Goal: Task Accomplishment & Management: Use online tool/utility

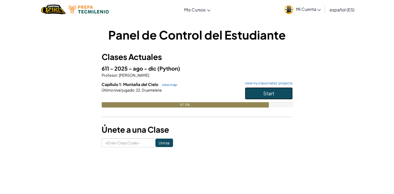
click at [264, 94] on span "Start" at bounding box center [268, 93] width 11 height 6
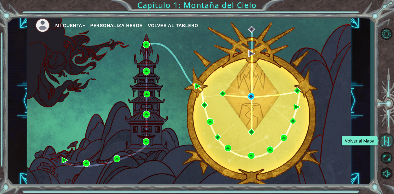
click at [389, 140] on button "Volver al Mapa" at bounding box center [386, 140] width 15 height 15
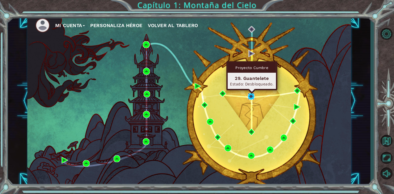
click at [252, 95] on img at bounding box center [251, 96] width 7 height 7
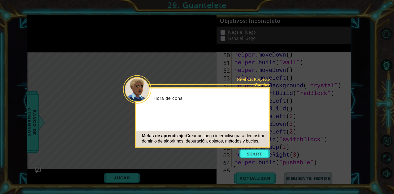
scroll to position [400, 0]
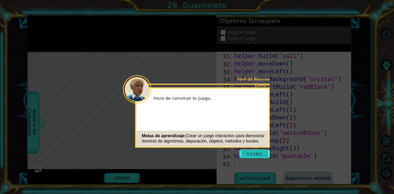
click at [260, 154] on button "Start" at bounding box center [255, 153] width 30 height 8
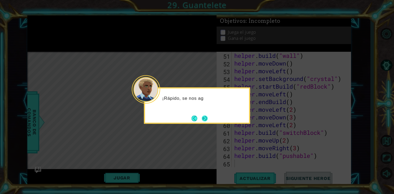
click at [208, 117] on button "Next" at bounding box center [205, 119] width 6 height 6
click at [202, 117] on button "Next" at bounding box center [205, 119] width 6 height 6
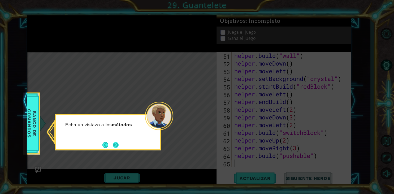
click at [116, 145] on button "Next" at bounding box center [116, 145] width 6 height 6
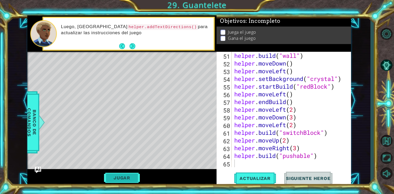
click at [130, 177] on button "Jugar" at bounding box center [122, 178] width 36 height 10
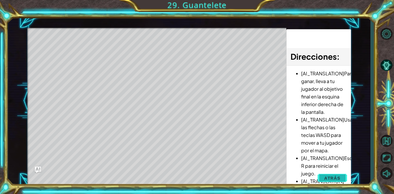
click at [325, 178] on span "Atrás" at bounding box center [332, 178] width 16 height 5
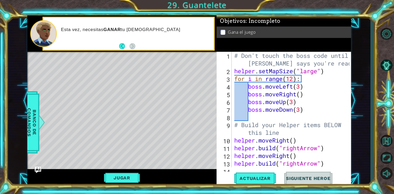
scroll to position [0, 0]
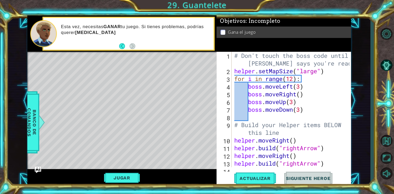
click at [300, 86] on div "# Don't touch the boss code until [PERSON_NAME] says you're ready! helper . set…" at bounding box center [292, 121] width 119 height 139
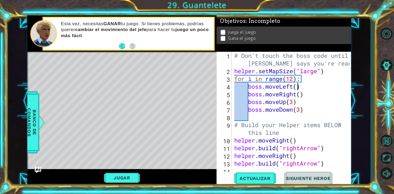
scroll to position [0, 3]
click at [293, 103] on div "# Don't touch the boss code until [PERSON_NAME] says you're ready! helper . set…" at bounding box center [292, 121] width 119 height 139
click at [302, 95] on div "# Don't touch the boss code until [PERSON_NAME] says you're ready! helper . set…" at bounding box center [292, 121] width 119 height 139
click at [293, 102] on div "# Don't touch the boss code until [PERSON_NAME] says you're ready! helper . set…" at bounding box center [292, 121] width 119 height 139
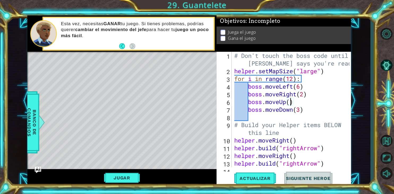
scroll to position [0, 2]
click at [300, 110] on div "# Don't touch the boss code until [PERSON_NAME] says you're ready! helper . set…" at bounding box center [292, 121] width 119 height 139
click at [262, 178] on span "Actualizar" at bounding box center [255, 178] width 42 height 5
click at [129, 178] on button "Jugar" at bounding box center [122, 178] width 36 height 10
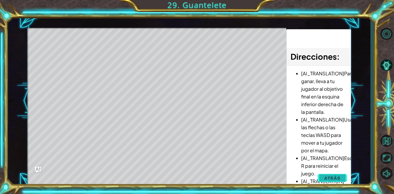
click at [331, 178] on span "Atrás" at bounding box center [332, 178] width 16 height 5
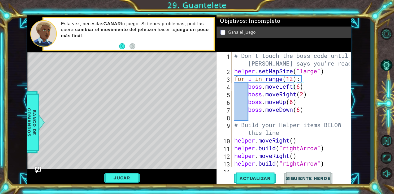
click at [301, 87] on div "# Don't touch the boss code until [PERSON_NAME] says you're ready! helper . set…" at bounding box center [292, 121] width 119 height 139
click at [249, 177] on span "Actualizar" at bounding box center [255, 178] width 42 height 5
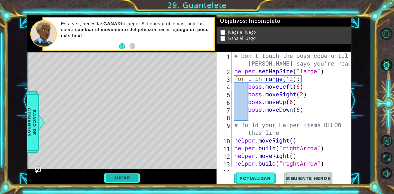
click at [120, 176] on button "Jugar" at bounding box center [122, 178] width 36 height 10
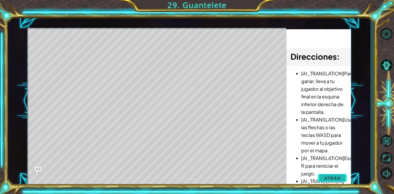
click at [334, 182] on button "Atrás" at bounding box center [332, 178] width 29 height 11
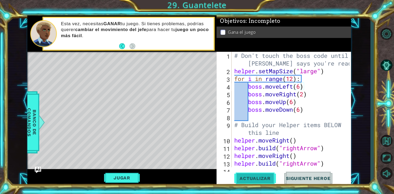
click at [237, 178] on span "Actualizar" at bounding box center [255, 178] width 42 height 5
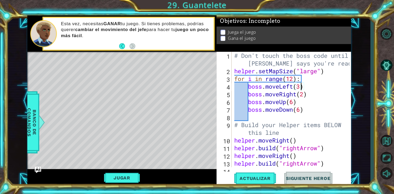
click at [305, 94] on div "# Don't touch the boss code until [PERSON_NAME] says you're ready! helper . set…" at bounding box center [292, 121] width 119 height 139
click at [262, 180] on span "Actualizar" at bounding box center [255, 178] width 42 height 5
click at [128, 178] on button "Jugar" at bounding box center [122, 178] width 36 height 10
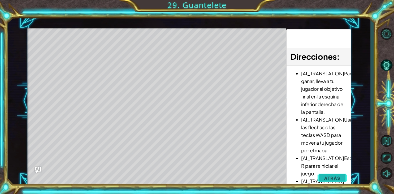
click at [328, 175] on button "Atrás" at bounding box center [332, 178] width 29 height 11
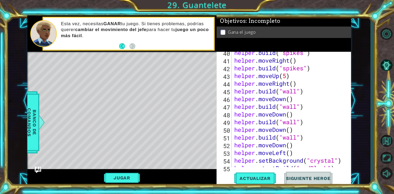
scroll to position [400, 0]
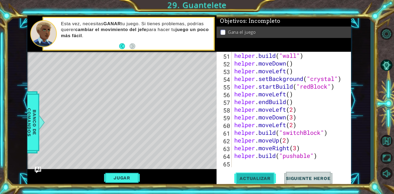
click at [243, 177] on span "Actualizar" at bounding box center [255, 178] width 42 height 5
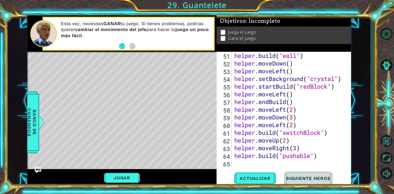
click at [324, 156] on div "helper . build ( "wall" ) helper . moveDown ( ) helper . moveLeft ( ) helper . …" at bounding box center [292, 117] width 119 height 131
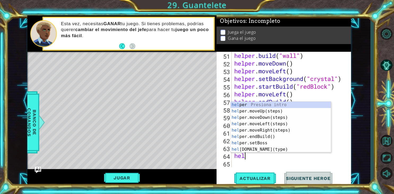
type textarea "h"
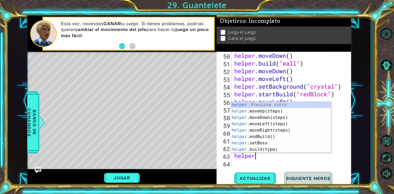
type textarea "h"
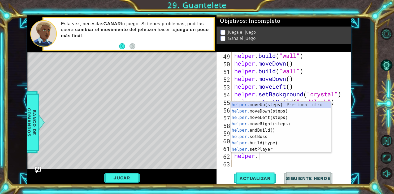
type textarea "h"
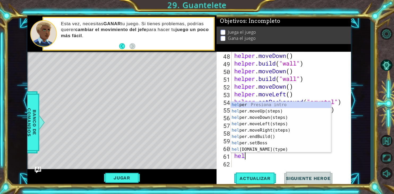
type textarea "h"
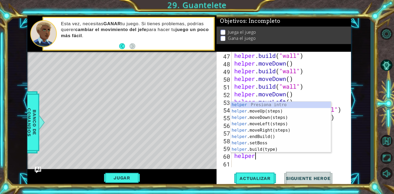
type textarea "h"
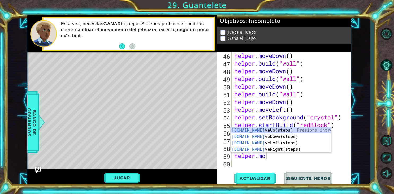
type textarea "h"
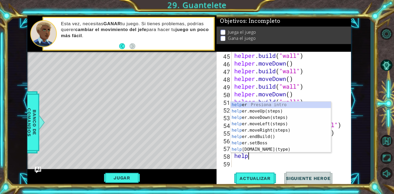
type textarea "h"
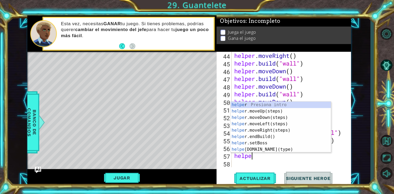
type textarea "h"
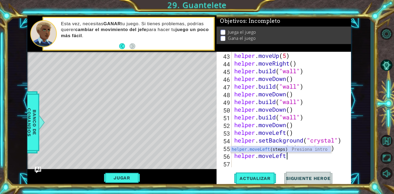
scroll to position [339, 0]
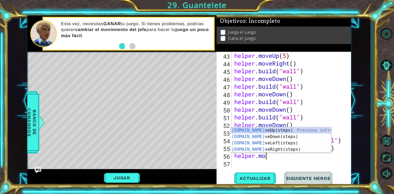
type textarea "h"
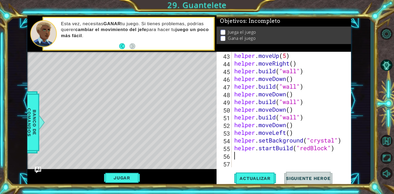
scroll to position [331, 0]
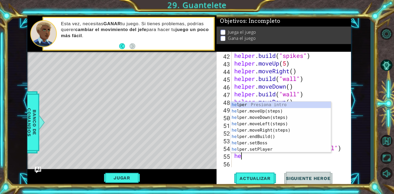
type textarea "h"
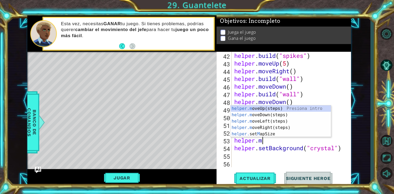
type textarea "h"
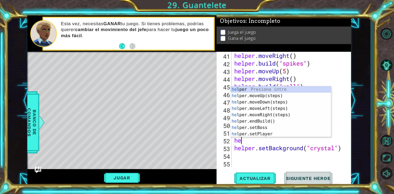
type textarea "h"
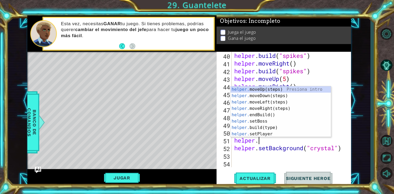
type textarea "h"
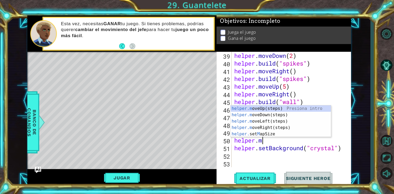
type textarea "h"
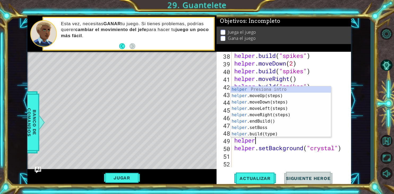
type textarea "h"
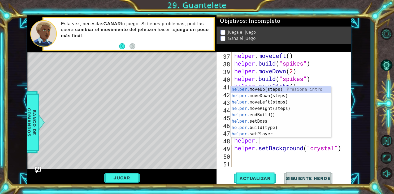
type textarea "h"
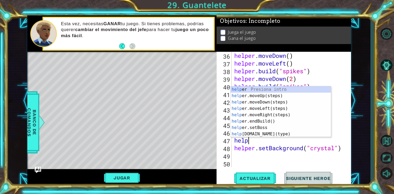
type textarea "h"
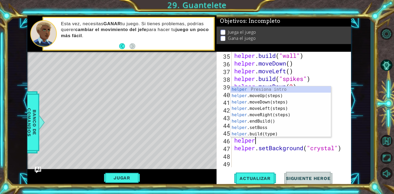
type textarea "h"
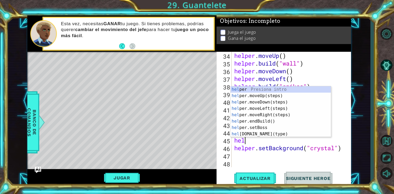
type textarea "h"
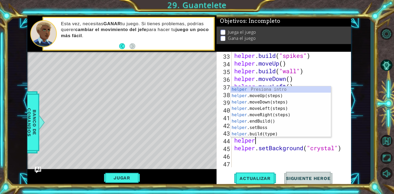
type textarea "h"
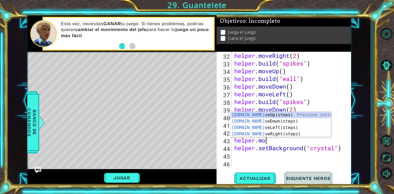
type textarea "h"
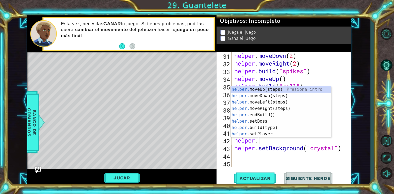
type textarea "h"
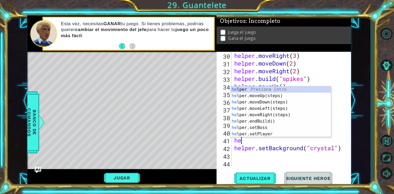
type textarea "h"
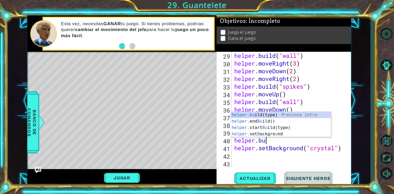
type textarea "h"
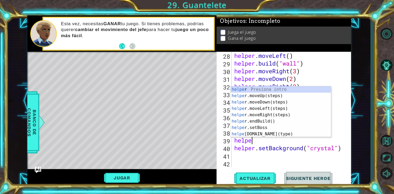
type textarea "h"
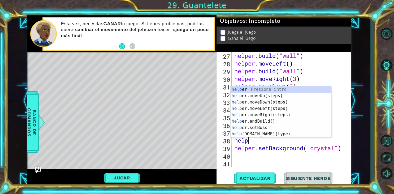
type textarea "h"
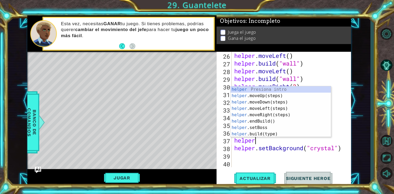
type textarea "h"
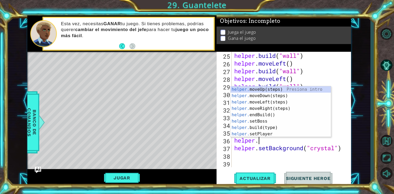
type textarea "h"
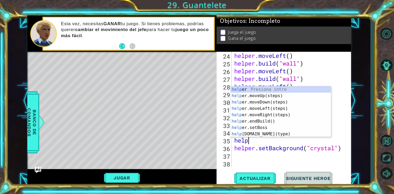
type textarea "h"
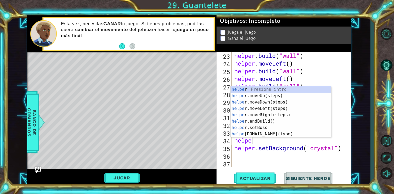
type textarea "h"
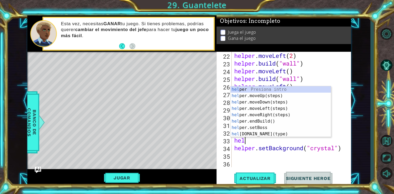
type textarea "h"
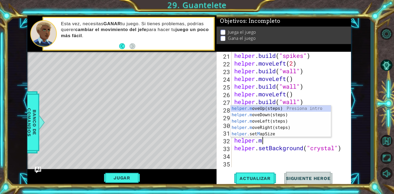
type textarea "h"
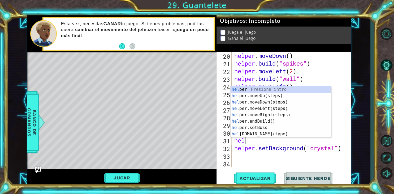
type textarea "h"
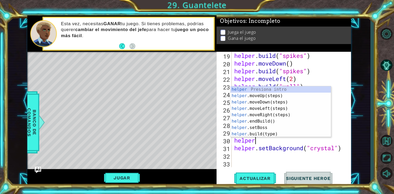
type textarea "h"
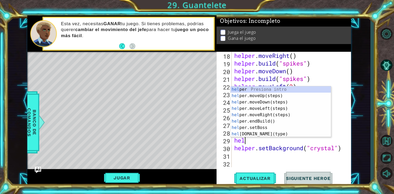
type textarea "h"
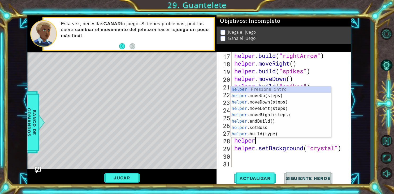
type textarea "h"
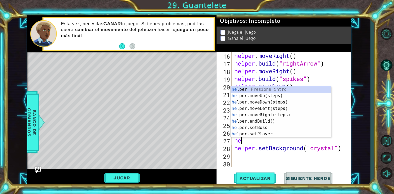
type textarea "h"
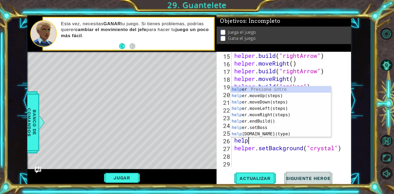
type textarea "h"
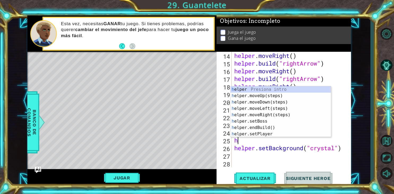
type textarea "h"
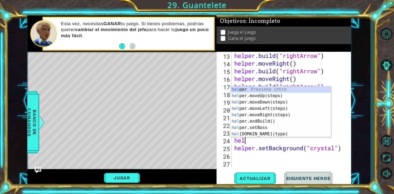
type textarea "h"
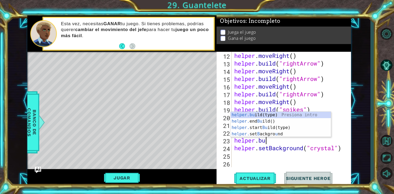
type textarea "h"
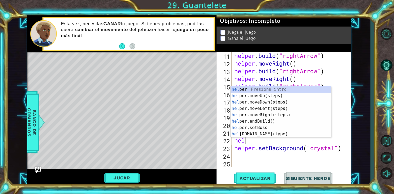
type textarea "h"
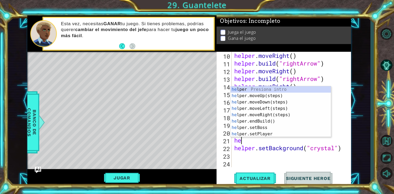
type textarea "h"
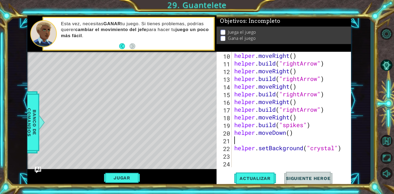
scroll to position [77, 0]
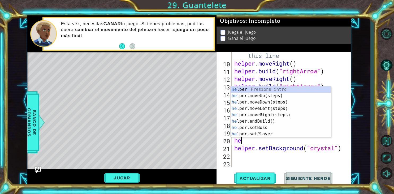
type textarea "h"
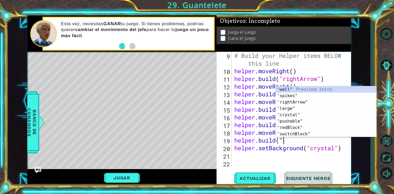
scroll to position [0, 2]
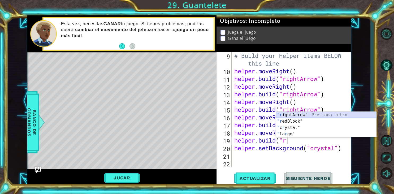
click at [318, 114] on div ""r ightArrow" Presiona intro "r edBlock" Presiona intro " c r ystal" Presiona i…" at bounding box center [326, 131] width 100 height 38
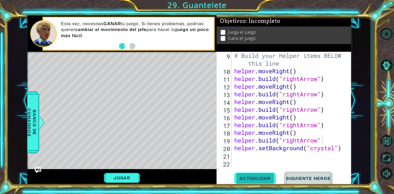
click at [260, 178] on span "Actualizar" at bounding box center [255, 178] width 42 height 5
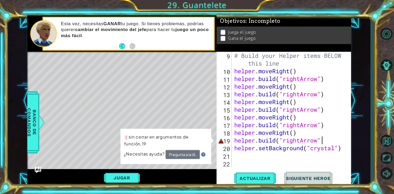
scroll to position [0, 4]
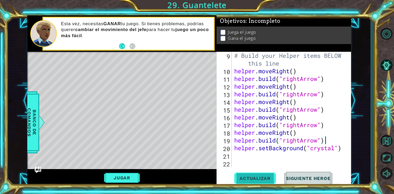
click at [265, 176] on span "Actualizar" at bounding box center [255, 178] width 42 height 5
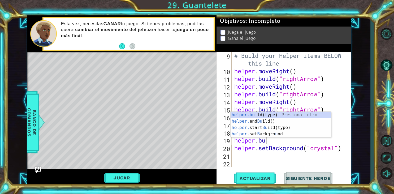
type textarea "h"
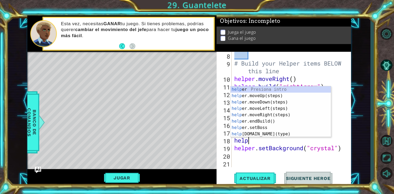
type textarea "h"
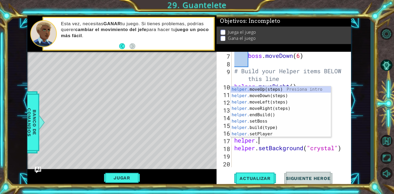
type textarea "h"
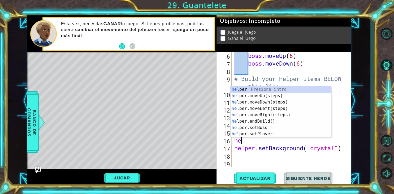
type textarea "h"
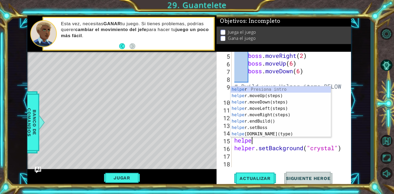
type textarea "h"
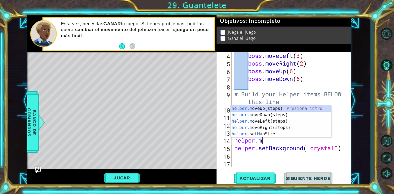
type textarea "h"
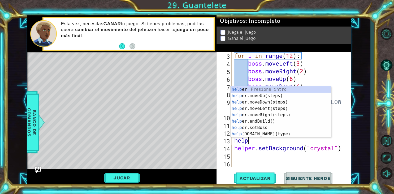
type textarea "h"
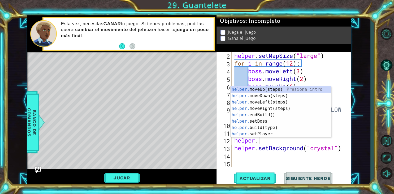
type textarea "h"
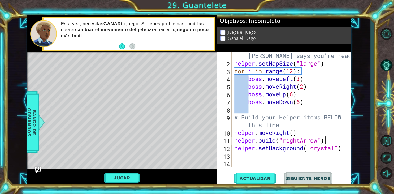
scroll to position [7, 0]
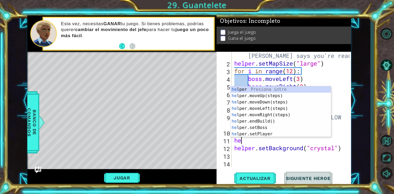
type textarea "h"
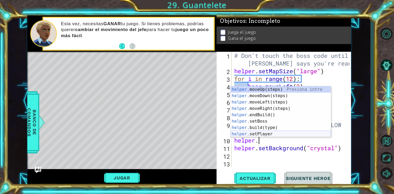
scroll to position [0, 1]
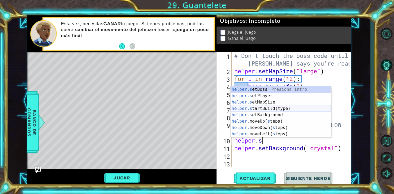
click at [277, 109] on div "helper.s etBoss Presiona intro helper.s etPlayer Presiona intro helper.s etMapS…" at bounding box center [281, 118] width 100 height 64
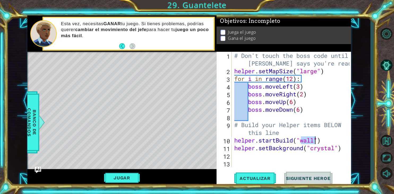
scroll to position [0, 3]
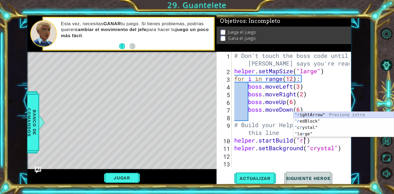
click at [320, 116] on div ""r ightArrow" Presiona intro "r edBlock" Presiona intro " c r ystal" Presiona i…" at bounding box center [344, 131] width 100 height 38
type textarea "helper.startBuild("rightArrow")"
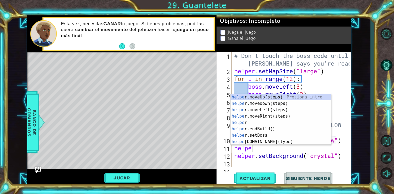
scroll to position [0, 1]
type textarea "helper"
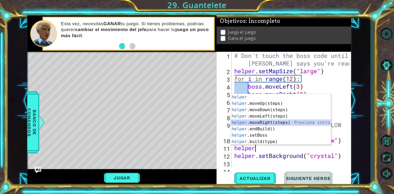
click at [293, 122] on div "helper Presiona intro helper .moveUp(steps) Presiona intro helper .moveDown(ste…" at bounding box center [281, 126] width 100 height 64
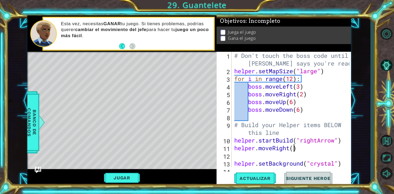
click at [293, 150] on div "# Don't touch the boss code until [PERSON_NAME] says you're ready! helper . set…" at bounding box center [292, 121] width 119 height 139
click at [264, 162] on div "# Don't touch the boss code until [PERSON_NAME] says you're ready! helper . set…" at bounding box center [292, 121] width 119 height 139
type textarea "helper.setBackground("crystal")"
click at [262, 155] on div "# Don't touch the boss code until [PERSON_NAME] says you're ready! helper . set…" at bounding box center [292, 121] width 119 height 139
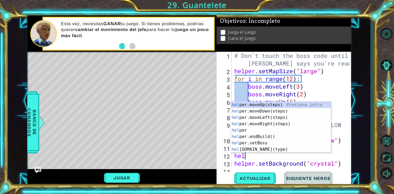
scroll to position [0, 1]
type textarea "helper"
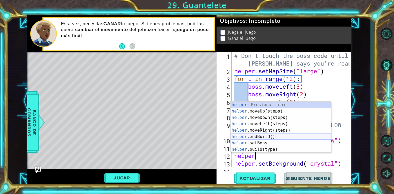
click at [264, 138] on div "helper Presiona intro helper .moveUp(steps) Presiona intro helper .moveDown(ste…" at bounding box center [281, 134] width 100 height 64
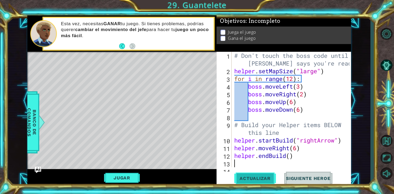
click at [262, 177] on span "Actualizar" at bounding box center [255, 178] width 42 height 5
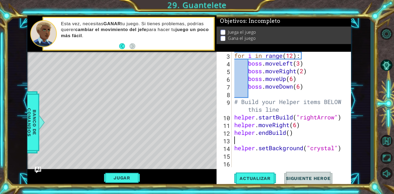
scroll to position [23, 0]
type textarea "helper.endBuild()"
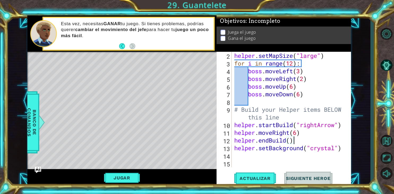
click at [243, 158] on div "helper . setMapSize ( "large" ) for i in range ( 12 ) : boss . moveLeft ( 3 ) b…" at bounding box center [292, 117] width 119 height 131
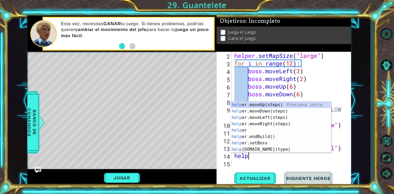
scroll to position [0, 1]
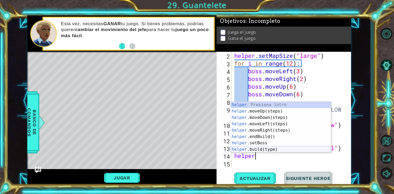
click at [260, 149] on div "helper Presiona intro helper .moveUp(steps) Presiona intro helper .moveDown(ste…" at bounding box center [281, 134] width 100 height 64
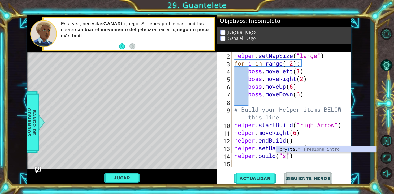
scroll to position [0, 2]
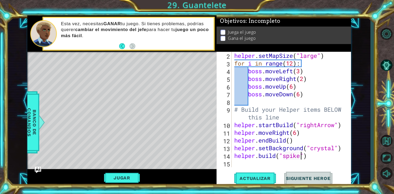
type textarea "[DOMAIN_NAME]("spikes")"
click at [253, 166] on div "helper . setMapSize ( "large" ) for i in range ( 12 ) : boss . moveLeft ( 3 ) b…" at bounding box center [292, 117] width 119 height 131
click at [263, 177] on span "Actualizar" at bounding box center [255, 178] width 42 height 5
click at [304, 157] on div "helper . setMapSize ( "large" ) for i in range ( 12 ) : boss . moveLeft ( 3 ) b…" at bounding box center [292, 117] width 119 height 131
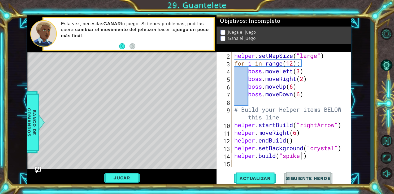
scroll to position [15, 0]
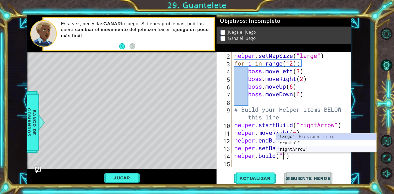
click at [314, 151] on div "" large" Presiona intro " crystal" Presiona intro " rightArrow" Presiona intro" at bounding box center [326, 150] width 100 height 32
type textarea "[DOMAIN_NAME]("rightArrow")"
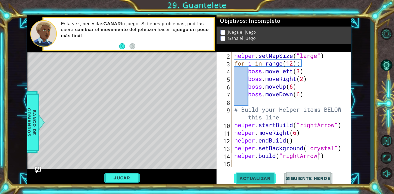
click at [264, 175] on button "Actualizar" at bounding box center [255, 179] width 42 height 14
click at [266, 177] on span "Actualizar" at bounding box center [255, 178] width 42 height 5
drag, startPoint x: 257, startPoint y: 166, endPoint x: 264, endPoint y: 166, distance: 6.9
click at [255, 166] on div "helper . setMapSize ( "large" ) for i in range ( 12 ) : boss . moveLeft ( 3 ) b…" at bounding box center [292, 117] width 119 height 131
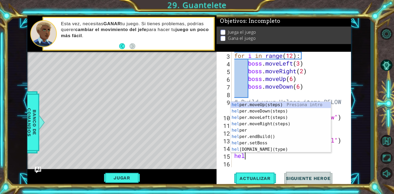
scroll to position [0, 1]
type textarea "helper"
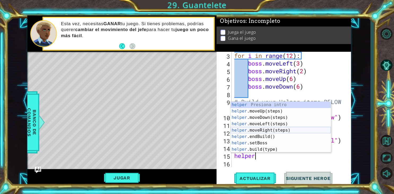
click at [275, 131] on div "helper Presiona intro helper .moveUp(steps) Presiona intro helper .moveDown(ste…" at bounding box center [281, 134] width 100 height 64
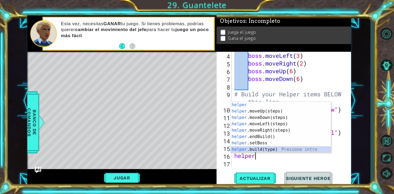
click at [262, 150] on div "helper Presiona intro helper .moveUp(steps) Presiona intro helper .moveDown(ste…" at bounding box center [281, 134] width 100 height 64
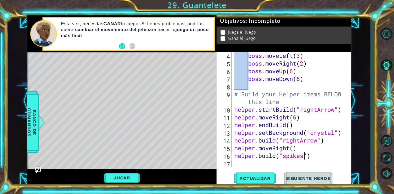
scroll to position [0, 3]
type textarea "[DOMAIN_NAME]("spikes")"
click at [270, 174] on button "Actualizar" at bounding box center [255, 179] width 42 height 14
click at [254, 165] on div "boss . moveLeft ( 3 ) boss . moveRight ( 2 ) boss . moveUp ( 6 ) boss . moveDow…" at bounding box center [292, 117] width 119 height 131
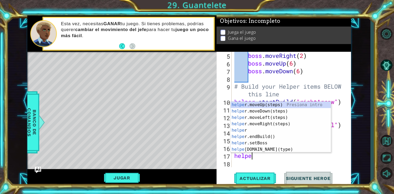
scroll to position [0, 1]
type textarea "helper"
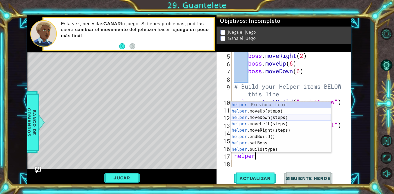
click at [251, 116] on div "helper Presiona intro helper .moveUp(steps) Presiona intro helper .moveDown(ste…" at bounding box center [281, 134] width 100 height 64
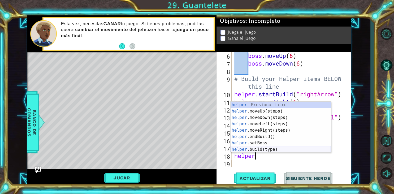
click at [287, 149] on div "helper Presiona intro helper .moveUp(steps) Presiona intro helper .moveDown(ste…" at bounding box center [281, 134] width 100 height 64
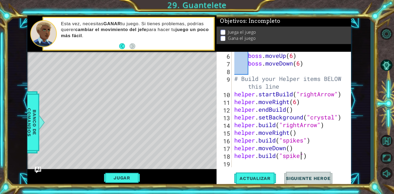
scroll to position [0, 3]
click at [269, 179] on span "Actualizar" at bounding box center [255, 178] width 42 height 5
type textarea "[DOMAIN_NAME]("spikeshelper")"
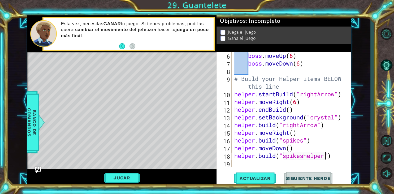
click at [238, 165] on div "boss . moveUp ( 6 ) boss . moveDown ( 6 ) # Build your Helper items BELOW this …" at bounding box center [292, 117] width 119 height 131
click at [326, 157] on div "boss . moveUp ( 6 ) boss . moveDown ( 6 ) # Build your Helper items BELOW this …" at bounding box center [292, 117] width 119 height 131
type textarea "[DOMAIN_NAME]("spikes")"
click at [253, 166] on div "boss . moveUp ( 6 ) boss . moveDown ( 6 ) # Build your Helper items BELOW this …" at bounding box center [292, 117] width 119 height 131
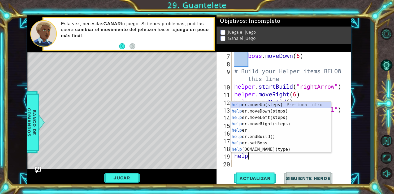
scroll to position [0, 1]
type textarea "helper"
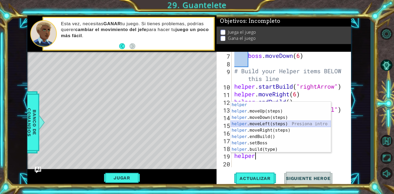
click at [281, 125] on div "helper Presiona intro helper .moveUp(steps) Presiona intro helper .moveDown(ste…" at bounding box center [281, 134] width 100 height 64
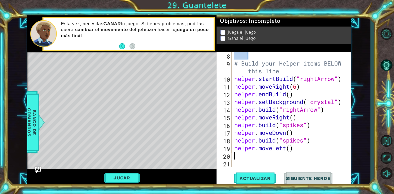
click at [291, 150] on div "# Build your Helper items BELOW this line helper . startBuild ( "rightArrow" ) …" at bounding box center [292, 117] width 119 height 131
type textarea "helper.moveLeft(2)"
click at [265, 179] on span "Actualizar" at bounding box center [255, 178] width 42 height 5
click at [242, 159] on div "# Build your Helper items BELOW this line helper . startBuild ( "rightArrow" ) …" at bounding box center [292, 117] width 119 height 131
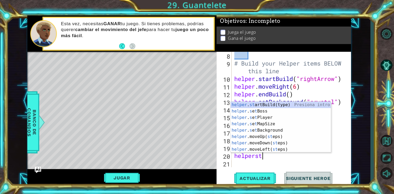
scroll to position [0, 1]
click at [266, 105] on div "helper . st artBuild(type) Presiona intro helper . s e t Boss Presiona intro he…" at bounding box center [281, 134] width 100 height 64
type textarea "helper.startBuild("wall")"
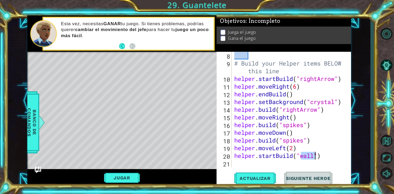
click at [264, 166] on div "# Build your Helper items BELOW this line helper . startBuild ( "rightArrow" ) …" at bounding box center [292, 117] width 119 height 131
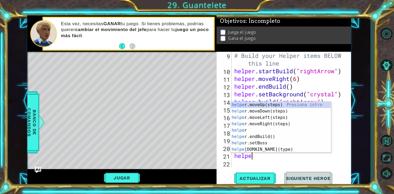
scroll to position [0, 1]
type textarea "helper"
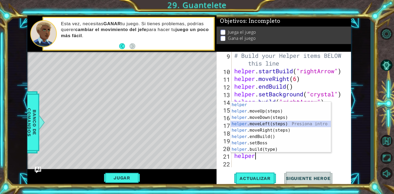
click at [264, 125] on div "helper Presiona intro helper .moveUp(steps) Presiona intro helper .moveDown(ste…" at bounding box center [281, 134] width 100 height 64
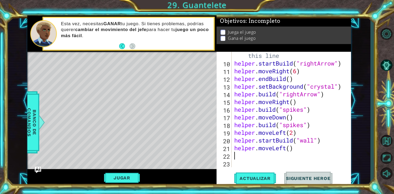
click at [290, 149] on div "# Build your Helper items BELOW this line helper . startBuild ( "rightArrow" ) …" at bounding box center [292, 113] width 119 height 139
type textarea "helper.moveLeft(5)"
click at [258, 156] on div "# Build your Helper items BELOW this line helper . startBuild ( "rightArrow" ) …" at bounding box center [292, 113] width 119 height 139
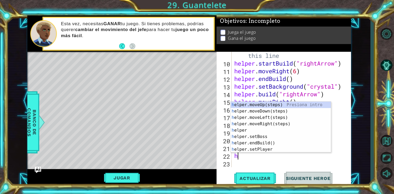
type textarea "he"
click at [263, 139] on div "he lper.moveUp(steps) Presiona intro he lper.moveDown(steps) Presiona intro he …" at bounding box center [281, 134] width 100 height 64
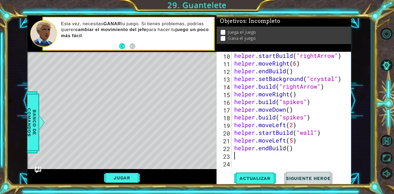
scroll to position [85, 0]
click at [262, 174] on button "Actualizar" at bounding box center [255, 179] width 42 height 14
click at [135, 178] on button "Jugar" at bounding box center [122, 178] width 36 height 10
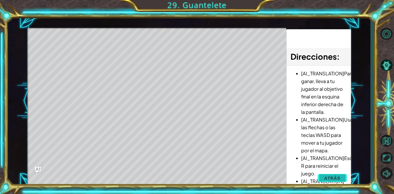
click at [333, 178] on span "Atrás" at bounding box center [332, 178] width 16 height 5
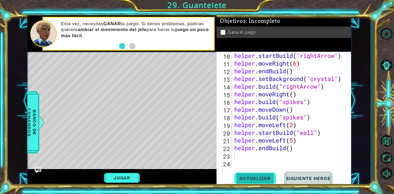
click at [254, 175] on button "Actualizar" at bounding box center [255, 179] width 42 height 14
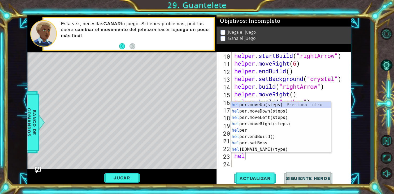
scroll to position [0, 1]
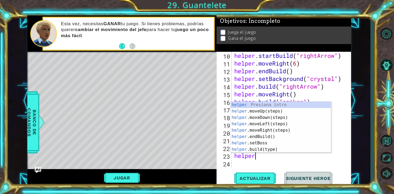
type textarea "helper."
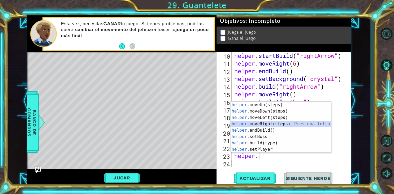
click at [263, 123] on div "helper. moveUp(steps) Presiona intro helper. moveDown(steps) Presiona intro hel…" at bounding box center [281, 134] width 100 height 64
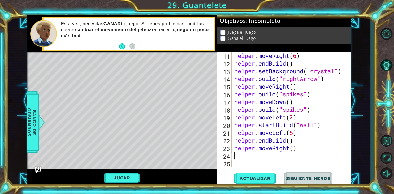
click at [295, 149] on div "helper . moveRight ( 6 ) helper . endBuild ( ) helper . setBackground ( "crysta…" at bounding box center [292, 117] width 119 height 131
type textarea "helper.moveRight(8)"
drag, startPoint x: 254, startPoint y: 159, endPoint x: 255, endPoint y: 163, distance: 4.5
click at [255, 161] on div "helper . moveRight ( 6 ) helper . endBuild ( ) helper . setBackground ( "crysta…" at bounding box center [292, 117] width 119 height 131
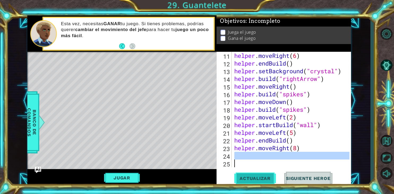
click at [257, 177] on span "Actualizar" at bounding box center [255, 178] width 42 height 5
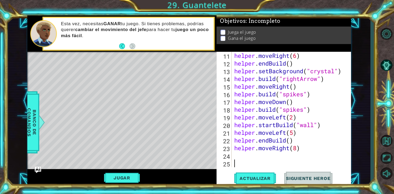
click at [244, 156] on div "helper . moveRight ( 6 ) helper . endBuild ( ) helper . setBackground ( "crysta…" at bounding box center [292, 117] width 119 height 131
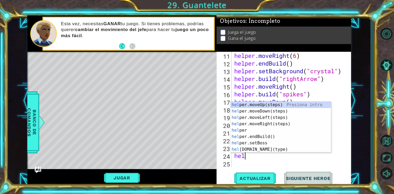
scroll to position [0, 1]
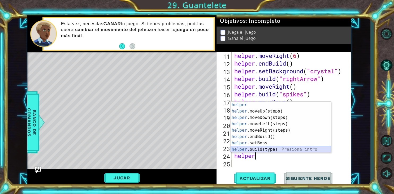
click at [256, 149] on div "helper Presiona intro helper .moveUp(steps) Presiona intro helper .moveDown(ste…" at bounding box center [281, 134] width 100 height 64
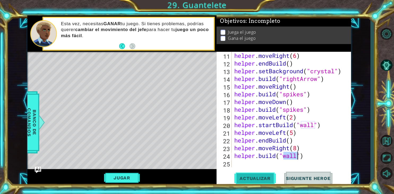
type textarea "[DOMAIN_NAME]("wall")"
click at [263, 178] on span "Actualizar" at bounding box center [255, 178] width 42 height 5
click at [245, 166] on div "helper . moveRight ( 6 ) helper . endBuild ( ) helper . setBackground ( "crysta…" at bounding box center [292, 117] width 119 height 131
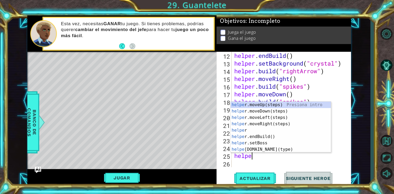
type textarea "helper"
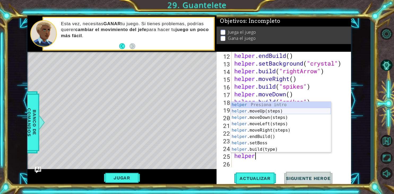
click at [267, 111] on div "helper Presiona intro helper .moveUp(steps) Presiona intro helper .moveDown(ste…" at bounding box center [281, 134] width 100 height 64
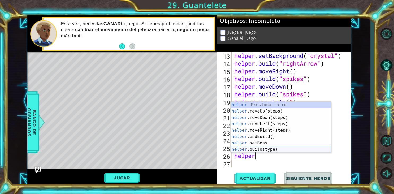
click at [271, 150] on div "helper Presiona intro helper .moveUp(steps) Presiona intro helper .moveDown(ste…" at bounding box center [281, 134] width 100 height 64
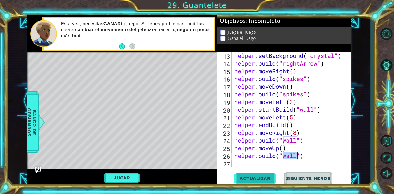
type textarea "[DOMAIN_NAME]("wall")"
click at [264, 175] on button "Actualizar" at bounding box center [255, 179] width 42 height 14
click at [243, 177] on span "Actualizar" at bounding box center [255, 178] width 42 height 5
click at [126, 176] on button "Jugar" at bounding box center [122, 178] width 36 height 10
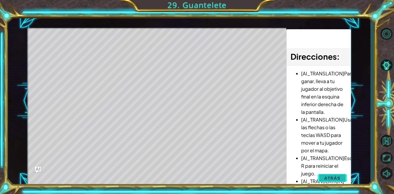
click at [333, 181] on button "Atrás" at bounding box center [332, 178] width 29 height 11
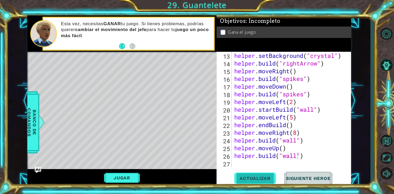
click at [243, 178] on span "Actualizar" at bounding box center [255, 178] width 42 height 5
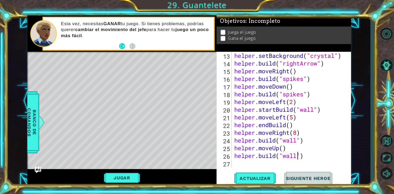
scroll to position [0, 0]
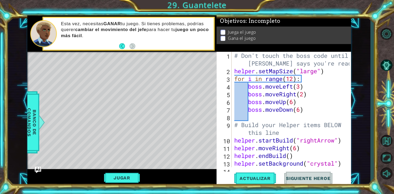
click at [278, 116] on div "# Don't touch the boss code until [PERSON_NAME] says you're ready! helper . set…" at bounding box center [292, 121] width 119 height 139
click at [294, 79] on div "# Don't touch the boss code until [PERSON_NAME] says you're ready! helper . set…" at bounding box center [292, 121] width 119 height 139
type textarea "for i in range(1):"
click at [245, 178] on span "Actualizar" at bounding box center [255, 178] width 42 height 5
click at [132, 180] on button "Jugar" at bounding box center [122, 178] width 36 height 10
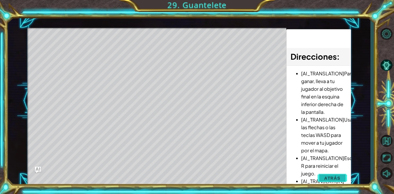
click at [325, 180] on span "Atrás" at bounding box center [332, 178] width 16 height 5
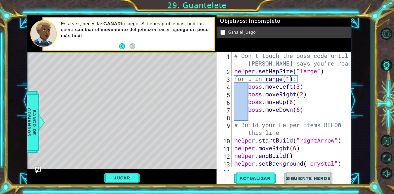
click at [257, 120] on div "# Don't touch the boss code until [PERSON_NAME] says you're ready! helper . set…" at bounding box center [292, 121] width 119 height 139
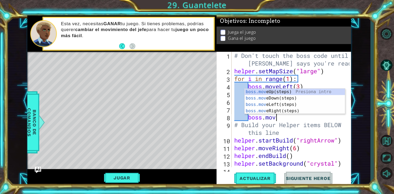
scroll to position [0, 2]
type textarea "boss.move"
click at [293, 110] on div "boss.move Up(steps) Presiona intro boss.move Down(steps) Presiona intro boss.mo…" at bounding box center [295, 108] width 100 height 38
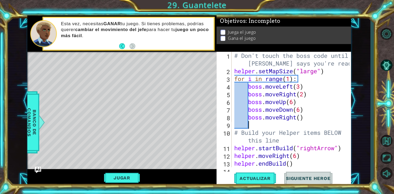
click at [302, 118] on div "# Don't touch the boss code until [PERSON_NAME] says you're ready! helper . set…" at bounding box center [292, 121] width 119 height 139
click at [248, 184] on button "Actualizar" at bounding box center [255, 179] width 42 height 14
type textarea "boss.moveRight(3)"
click at [262, 181] on span "Actualizar" at bounding box center [255, 178] width 42 height 5
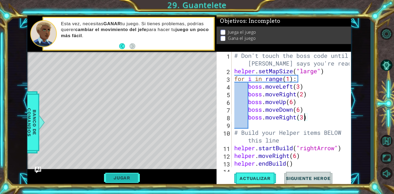
click at [135, 175] on button "Jugar" at bounding box center [122, 178] width 36 height 10
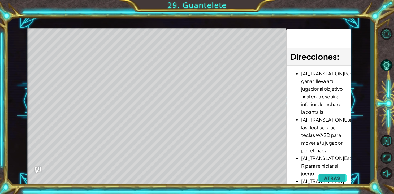
click at [336, 179] on span "Atrás" at bounding box center [332, 178] width 16 height 5
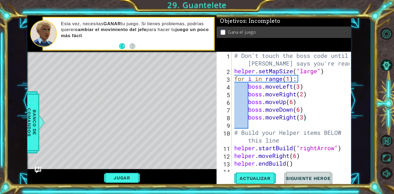
click at [298, 118] on div "# Don't touch the boss code until [PERSON_NAME] says you're ready! helper . set…" at bounding box center [292, 121] width 119 height 139
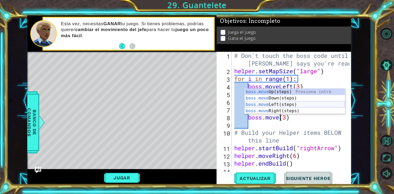
click at [301, 104] on div "boss.move Up(steps) Presiona intro boss.move Down(steps) Presiona intro boss.mo…" at bounding box center [295, 108] width 100 height 38
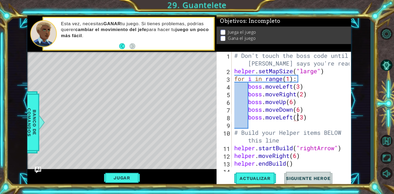
type textarea "boss.moveLeft(3)"
click at [279, 123] on div "# Don't touch the boss code until [PERSON_NAME] says you're ready! helper . set…" at bounding box center [292, 121] width 119 height 139
click at [262, 176] on span "Actualizar" at bounding box center [255, 178] width 42 height 5
click at [112, 183] on div "Jugar" at bounding box center [121, 177] width 189 height 17
click at [116, 180] on button "Jugar" at bounding box center [122, 178] width 36 height 10
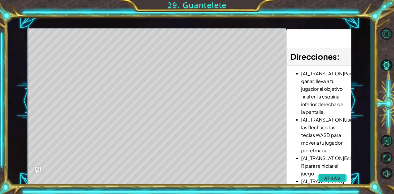
click at [335, 181] on span "Atrás" at bounding box center [332, 178] width 16 height 5
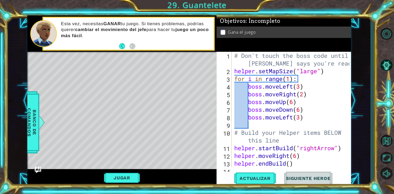
click at [259, 125] on div "# Don't touch the boss code until [PERSON_NAME] says you're ready! helper . set…" at bounding box center [292, 121] width 119 height 139
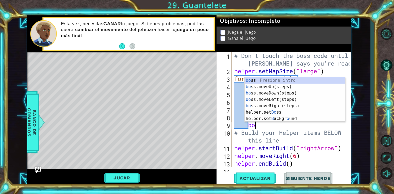
type textarea "boss"
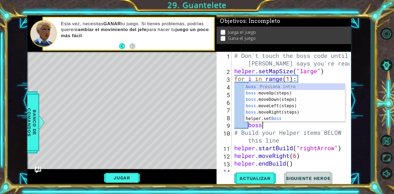
scroll to position [0, 1]
click at [283, 94] on div "boss Presiona intro boss .moveUp(steps) Presiona intro boss .moveDown(steps) Pr…" at bounding box center [295, 109] width 100 height 51
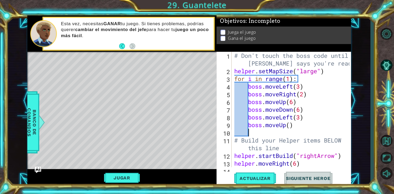
click at [290, 126] on div "# Don't touch the boss code until [PERSON_NAME] says you're ready! helper . set…" at bounding box center [292, 121] width 119 height 139
click at [268, 178] on span "Actualizar" at bounding box center [255, 178] width 42 height 5
click at [290, 81] on div "# Don't touch the boss code until [PERSON_NAME] says you're ready! helper . set…" at bounding box center [292, 121] width 119 height 139
type textarea "for i in range(12):"
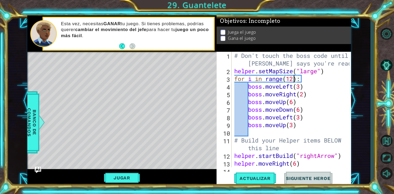
drag, startPoint x: 262, startPoint y: 177, endPoint x: 219, endPoint y: 177, distance: 43.3
click at [262, 177] on span "Actualizar" at bounding box center [255, 178] width 42 height 5
click at [135, 178] on button "Jugar" at bounding box center [122, 178] width 36 height 10
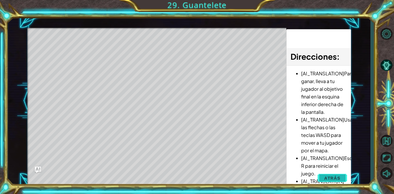
click at [327, 177] on span "Atrás" at bounding box center [332, 178] width 16 height 5
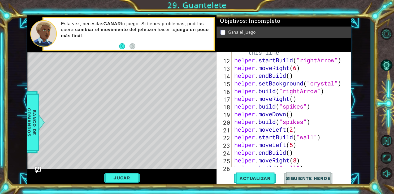
scroll to position [123, 0]
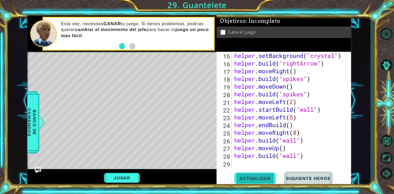
click at [259, 180] on span "Actualizar" at bounding box center [255, 178] width 42 height 5
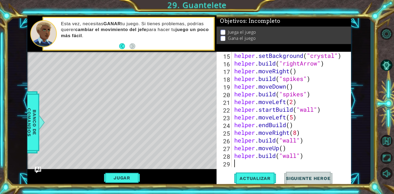
click at [253, 165] on div "helper . setBackground ( "crystal" ) helper . build ( "rightArrow" ) helper . m…" at bounding box center [292, 117] width 119 height 131
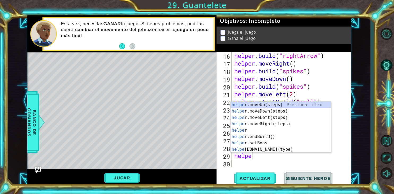
scroll to position [0, 1]
type textarea "helper"
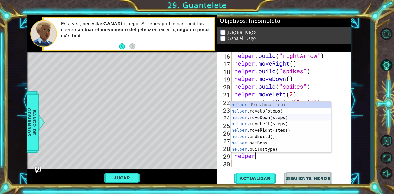
click at [278, 119] on div "helper Presiona intro helper .moveUp(steps) Presiona intro helper .moveDown(ste…" at bounding box center [281, 134] width 100 height 64
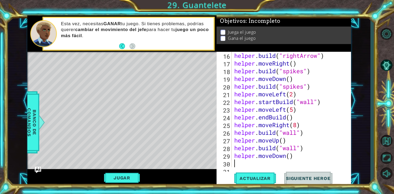
scroll to position [139, 0]
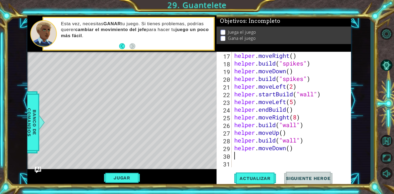
click at [290, 148] on div "helper . moveRight ( ) helper . build ( "spikes" ) helper . moveDown ( ) helper…" at bounding box center [292, 117] width 119 height 131
type textarea "helper.moveDown(3)"
drag, startPoint x: 259, startPoint y: 180, endPoint x: 256, endPoint y: 169, distance: 11.0
click at [259, 178] on span "Actualizar" at bounding box center [255, 178] width 42 height 5
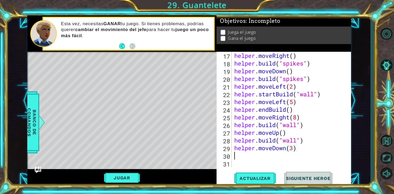
click at [247, 158] on div "helper . moveRight ( ) helper . build ( "spikes" ) helper . moveDown ( ) helper…" at bounding box center [292, 117] width 119 height 131
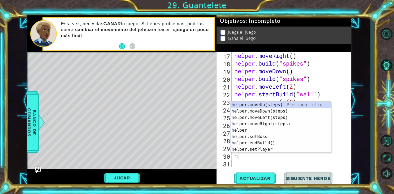
scroll to position [0, 0]
type textarea "hel"
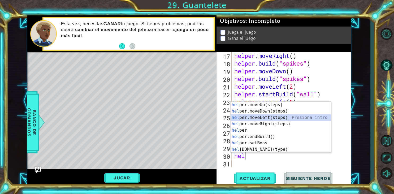
click at [270, 120] on div "hel per.moveUp(steps) Presiona intro hel per.moveDown(steps) Presiona intro hel…" at bounding box center [281, 134] width 100 height 64
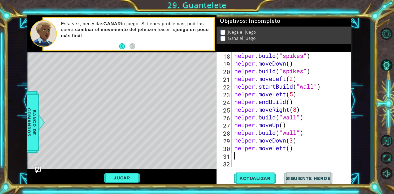
click at [290, 150] on div "helper . build ( "spikes" ) helper . moveDown ( ) helper . build ( "spikes" ) h…" at bounding box center [292, 117] width 119 height 131
type textarea "helper.moveLeft(3)"
click at [267, 176] on button "Actualizar" at bounding box center [255, 179] width 42 height 14
click at [243, 158] on div "helper . build ( "spikes" ) helper . moveDown ( ) helper . build ( "spikes" ) h…" at bounding box center [292, 117] width 119 height 131
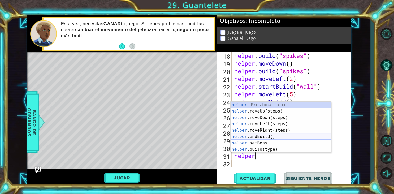
scroll to position [0, 1]
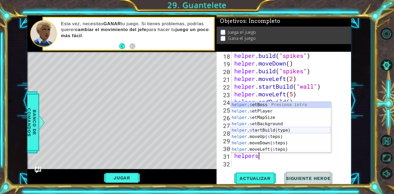
click at [272, 131] on div "helper . s etBoss Presiona intro helper . s etPlayer Presiona intro helper . s …" at bounding box center [281, 134] width 100 height 64
type textarea "helper.startBuild("wall")"
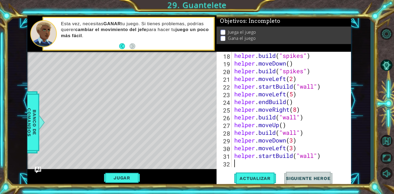
click at [242, 165] on div "helper . build ( "spikes" ) helper . moveDown ( ) helper . build ( "spikes" ) h…" at bounding box center [292, 117] width 119 height 131
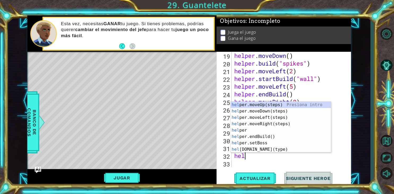
scroll to position [0, 1]
type textarea "helper"
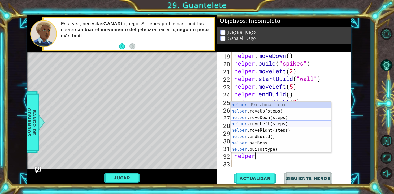
click at [268, 125] on div "helper Presiona intro helper .moveUp(steps) Presiona intro helper .moveDown(ste…" at bounding box center [281, 134] width 100 height 64
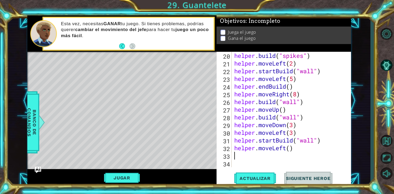
scroll to position [161, 0]
click at [290, 150] on div "helper . build ( "spikes" ) helper . moveLeft ( 2 ) helper . startBuild ( "wall…" at bounding box center [292, 117] width 119 height 131
type textarea "helper.moveLeft(4)"
click at [261, 163] on div "helper . build ( "spikes" ) helper . moveLeft ( 2 ) helper . startBuild ( "wall…" at bounding box center [292, 117] width 119 height 131
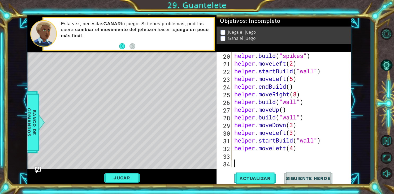
click at [253, 156] on div "helper . build ( "spikes" ) helper . moveLeft ( 2 ) helper . startBuild ( "wall…" at bounding box center [292, 117] width 119 height 131
type textarea "h"
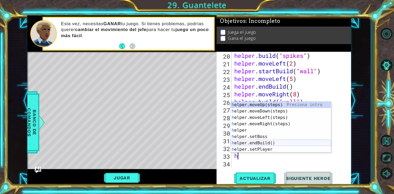
click at [260, 143] on div "h elper.moveUp(steps) Presiona intro h elper.moveDown(steps) Presiona intro h e…" at bounding box center [281, 134] width 100 height 64
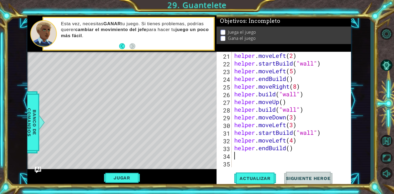
scroll to position [169, 0]
click at [261, 178] on span "Actualizar" at bounding box center [255, 178] width 42 height 5
click at [295, 126] on div "helper . moveLeft ( 2 ) helper . startBuild ( "wall" ) helper . moveLeft ( 5 ) …" at bounding box center [292, 117] width 119 height 131
click at [295, 141] on div "helper . moveLeft ( 2 ) helper . startBuild ( "wall" ) helper . moveLeft ( 5 ) …" at bounding box center [292, 117] width 119 height 131
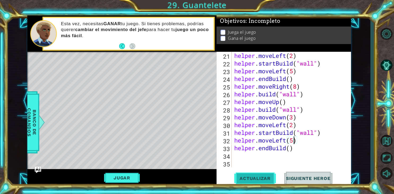
type textarea "helper.moveLeft(5)"
click at [268, 175] on button "Actualizar" at bounding box center [255, 179] width 42 height 14
drag, startPoint x: 135, startPoint y: 174, endPoint x: 180, endPoint y: 170, distance: 45.0
click at [140, 174] on div "Jugar" at bounding box center [121, 177] width 189 height 17
click at [243, 173] on button "Actualizar" at bounding box center [255, 179] width 42 height 14
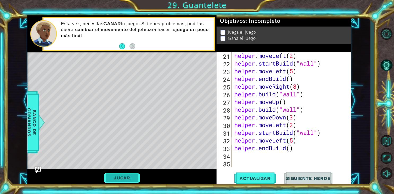
click at [134, 179] on button "Jugar" at bounding box center [122, 178] width 36 height 10
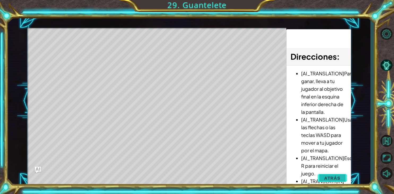
click at [343, 180] on button "Atrás" at bounding box center [332, 178] width 29 height 11
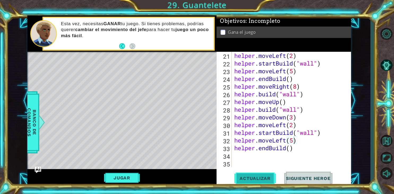
click at [253, 175] on button "Actualizar" at bounding box center [255, 179] width 42 height 14
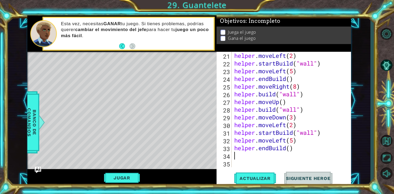
click at [238, 154] on div "helper . build ( "spikes" ) helper . moveLeft ( 2 ) helper . startBuild ( "wall…" at bounding box center [292, 109] width 119 height 131
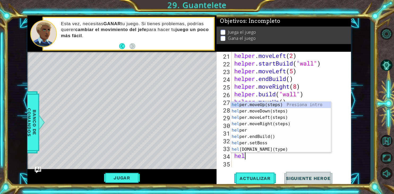
scroll to position [0, 1]
type textarea "helper"
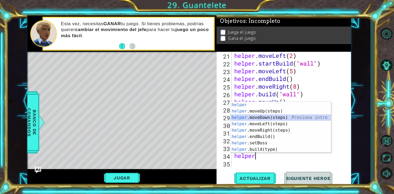
click at [264, 117] on div "helper Presiona intro helper .moveUp(steps) Presiona intro helper .moveDown(ste…" at bounding box center [281, 134] width 100 height 64
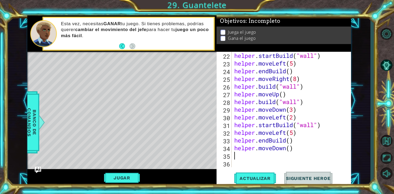
click at [290, 149] on div "helper . startBuild ( "wall" ) helper . moveLeft ( 5 ) helper . endBuild ( ) he…" at bounding box center [292, 117] width 119 height 131
type textarea "helper.moveDown(4)"
click at [266, 162] on div "helper . startBuild ( "wall" ) helper . moveLeft ( 5 ) helper . endBuild ( ) he…" at bounding box center [292, 117] width 119 height 131
click at [265, 159] on div "helper . startBuild ( "wall" ) helper . moveLeft ( 5 ) helper . endBuild ( ) he…" at bounding box center [292, 117] width 119 height 131
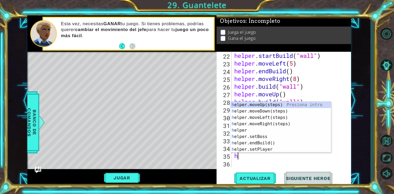
type textarea "he"
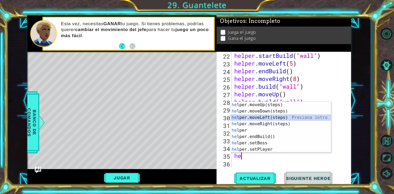
click at [263, 119] on div "he lper.moveUp(steps) Presiona intro he lper.moveDown(steps) Presiona intro he …" at bounding box center [281, 134] width 100 height 64
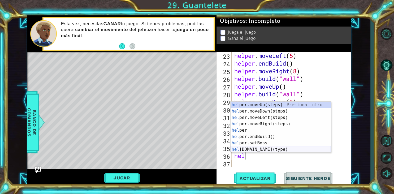
click at [259, 150] on div "hel per.moveUp(steps) Presiona intro hel per.moveDown(steps) Presiona intro hel…" at bounding box center [281, 134] width 100 height 64
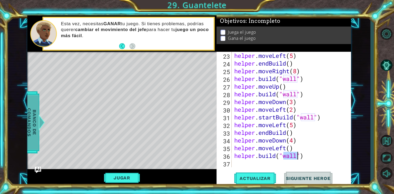
click at [25, 130] on div "1 ההההההההההההההההההההההההההההההההההההההההההההההההההההההההההההההההההההההההההההה…" at bounding box center [189, 100] width 363 height 171
click at [31, 129] on span "Banco de comandos" at bounding box center [32, 122] width 14 height 55
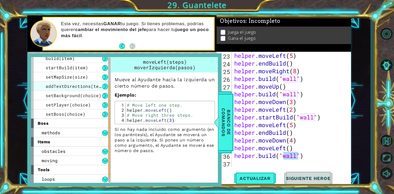
scroll to position [60, 0]
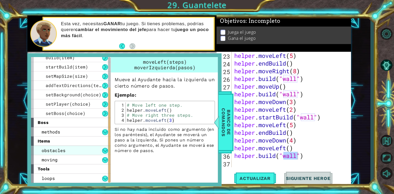
click at [65, 151] on div "obstacles" at bounding box center [71, 150] width 80 height 9
click at [66, 152] on div "obstacles" at bounding box center [71, 150] width 80 height 9
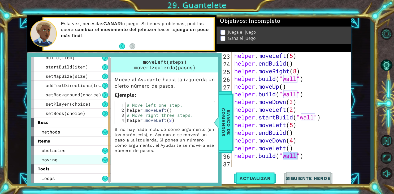
click at [67, 160] on div "moving" at bounding box center [71, 159] width 80 height 9
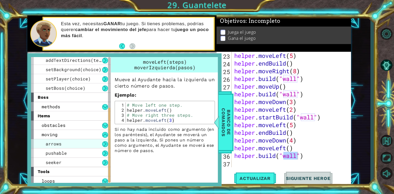
scroll to position [88, 0]
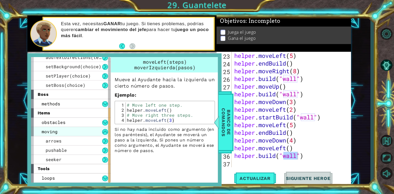
click at [69, 134] on div "moving" at bounding box center [71, 131] width 80 height 9
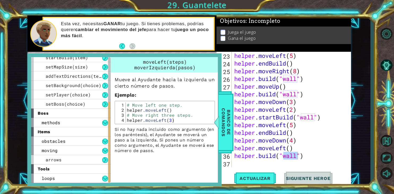
scroll to position [60, 0]
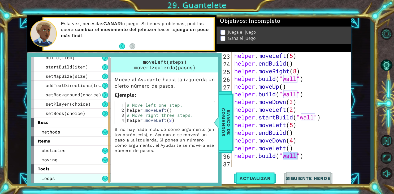
click at [67, 180] on div "loops" at bounding box center [71, 178] width 80 height 9
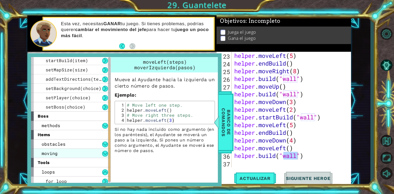
scroll to position [69, 0]
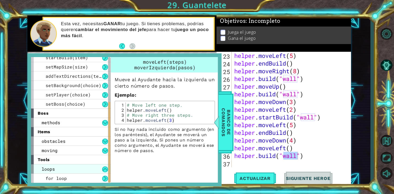
click at [71, 170] on div "loops" at bounding box center [71, 168] width 80 height 9
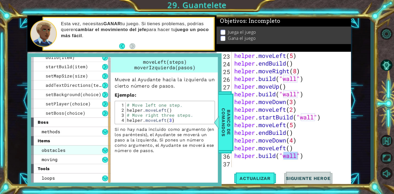
scroll to position [60, 0]
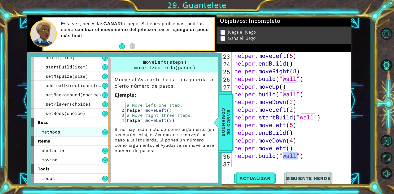
click at [70, 136] on div "methods" at bounding box center [71, 131] width 80 height 9
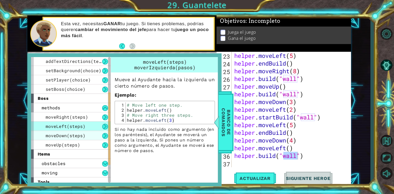
scroll to position [86, 0]
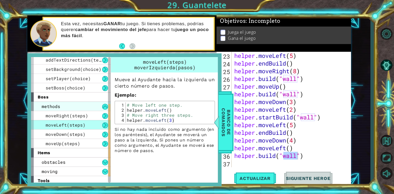
click at [70, 108] on div "methods" at bounding box center [71, 106] width 80 height 9
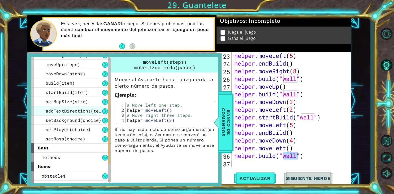
scroll to position [0, 0]
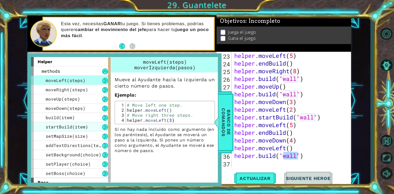
click at [73, 125] on span "startBuild(item)" at bounding box center [67, 127] width 42 height 6
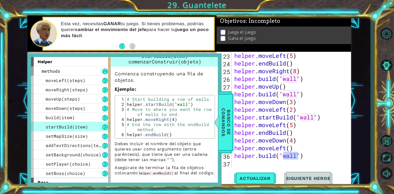
scroll to position [12, 0]
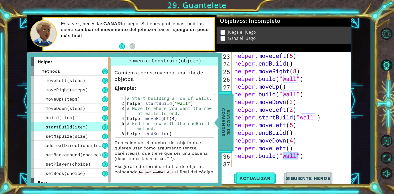
click at [226, 117] on span "Banco de comandos" at bounding box center [226, 122] width 14 height 55
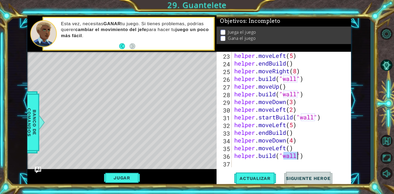
click at [297, 157] on div "helper . moveLeft ( 5 ) helper . endBuild ( ) helper . moveRight ( 8 ) helper .…" at bounding box center [291, 110] width 117 height 116
click at [268, 177] on span "Actualizar" at bounding box center [255, 178] width 42 height 5
type textarea "[DOMAIN_NAME]("switchBlock")"
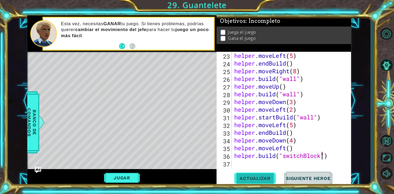
click at [251, 176] on button "Actualizar" at bounding box center [255, 179] width 42 height 14
click at [247, 170] on div "[DOMAIN_NAME]("switchBlock") 23 24 25 26 27 28 29 30 31 32 33 34 35 36 37 helpe…" at bounding box center [284, 119] width 135 height 134
click at [247, 165] on div "helper . moveLeft ( 5 ) helper . endBuild ( ) helper . moveRight ( 8 ) helper .…" at bounding box center [292, 117] width 119 height 131
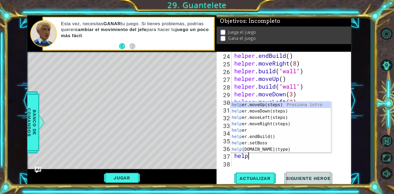
scroll to position [0, 1]
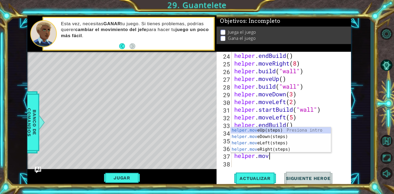
type textarea "helper.move"
click at [271, 131] on div "helper.move Up(steps) Presiona intro helper.move Down(steps) Presiona intro hel…" at bounding box center [281, 146] width 100 height 38
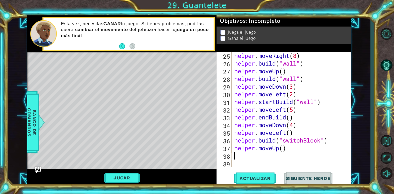
click at [283, 149] on div "helper . moveRight ( 8 ) helper . build ( "wall" ) helper . moveUp ( ) helper .…" at bounding box center [292, 117] width 119 height 131
type textarea "helper.moveUp(3)"
click at [245, 159] on div "helper . moveRight ( 8 ) helper . build ( "wall" ) helper . moveUp ( ) helper .…" at bounding box center [292, 117] width 119 height 131
click at [250, 175] on button "Actualizar" at bounding box center [255, 179] width 42 height 14
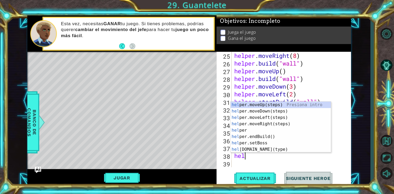
scroll to position [0, 0]
type textarea "h"
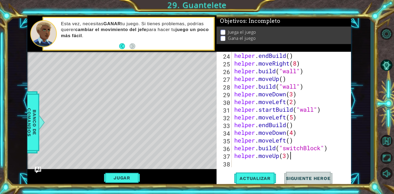
scroll to position [192, 0]
click at [286, 157] on div "helper . endBuild ( ) helper . moveRight ( 8 ) helper . build ( "wall" ) helper…" at bounding box center [292, 117] width 119 height 131
type textarea "helper.moveUp(2)"
drag, startPoint x: 273, startPoint y: 173, endPoint x: 266, endPoint y: 172, distance: 7.2
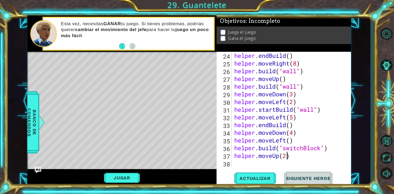
click at [272, 173] on button "Actualizar" at bounding box center [255, 179] width 42 height 14
click at [255, 166] on div "helper . endBuild ( ) helper . moveRight ( 8 ) helper . build ( "wall" ) helper…" at bounding box center [292, 117] width 119 height 131
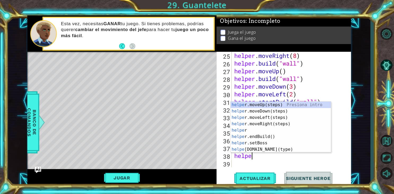
scroll to position [0, 1]
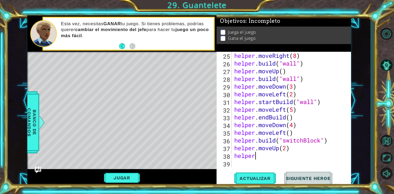
click at [300, 153] on div "helper . moveRight ( 8 ) helper . build ( "wall" ) helper . moveUp ( ) helper .…" at bounding box center [292, 117] width 119 height 131
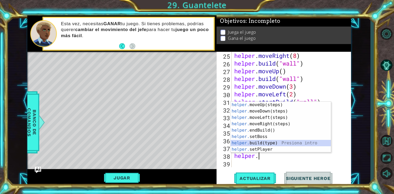
click at [270, 143] on div "helper. moveUp(steps) Presiona intro helper. moveDown(steps) Presiona intro hel…" at bounding box center [281, 134] width 100 height 64
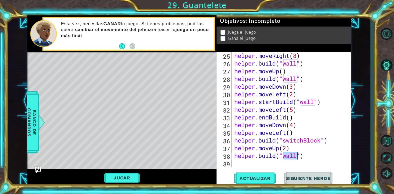
click at [259, 157] on div "helper . moveRight ( 8 ) helper . build ( "wall" ) helper . moveUp ( ) helper .…" at bounding box center [292, 117] width 119 height 131
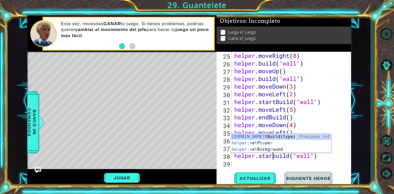
scroll to position [0, 2]
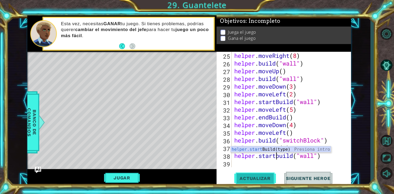
type textarea "helper.startbuild("wall")"
click at [265, 179] on span "Actualizar" at bounding box center [255, 178] width 42 height 5
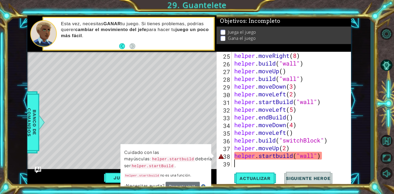
click at [264, 164] on div "helper . moveRight ( 8 ) helper . build ( "wall" ) helper . moveUp ( ) helper .…" at bounding box center [292, 117] width 119 height 131
drag, startPoint x: 296, startPoint y: 149, endPoint x: 293, endPoint y: 148, distance: 3.5
click at [293, 148] on div "helper . moveRight ( 8 ) helper . build ( "wall" ) helper . moveUp ( ) helper .…" at bounding box center [292, 117] width 119 height 131
type textarea "helper.moveUp(2)"
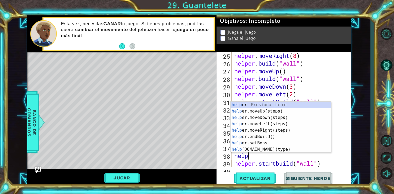
scroll to position [0, 1]
type textarea "helper"
click at [271, 128] on div "helper Presiona intro helper .moveUp(steps) Presiona intro helper .moveDown(ste…" at bounding box center [281, 134] width 100 height 64
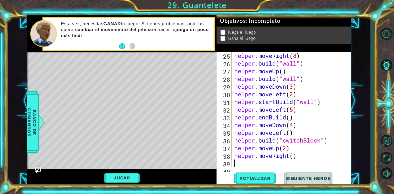
scroll to position [216, 0]
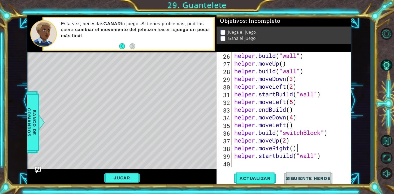
type textarea "helper.moveRight()"
click at [243, 166] on div "helper . build ( "wall" ) helper . moveUp ( ) helper . build ( "wall" ) helper …" at bounding box center [292, 117] width 119 height 131
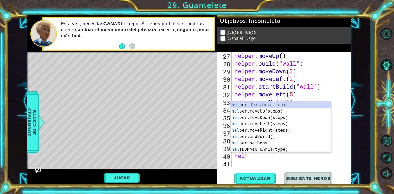
scroll to position [0, 1]
type textarea "helper"
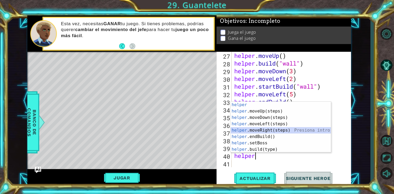
click at [268, 130] on div "helper Presiona intro helper .moveUp(steps) Presiona intro helper .moveDown(ste…" at bounding box center [281, 134] width 100 height 64
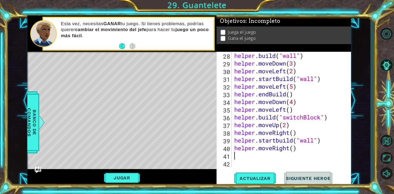
click at [295, 149] on div "helper . build ( "wall" ) helper . moveDown ( 3 ) helper . moveLeft ( 2 ) helpe…" at bounding box center [292, 117] width 119 height 131
type textarea "helper.moveRight(2)"
click at [269, 155] on div "helper . build ( "wall" ) helper . moveDown ( 3 ) helper . moveLeft ( 2 ) helpe…" at bounding box center [292, 117] width 119 height 131
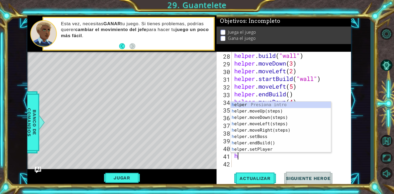
scroll to position [0, 0]
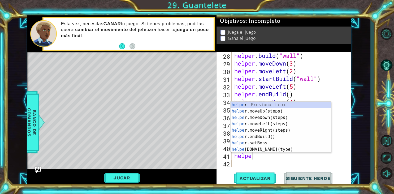
type textarea "helpe"
click at [273, 139] on div "helpe r Presiona intro helpe r.moveUp(steps) Presiona intro helpe r.moveDown(st…" at bounding box center [281, 134] width 100 height 64
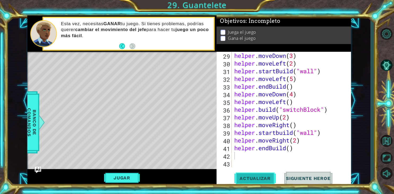
click at [263, 176] on span "Actualizar" at bounding box center [255, 178] width 42 height 5
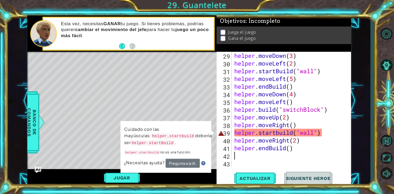
click at [277, 134] on div "helper . moveDown ( 3 ) helper . moveLeft ( 2 ) helper . startBuild ( "wall" ) …" at bounding box center [292, 117] width 119 height 131
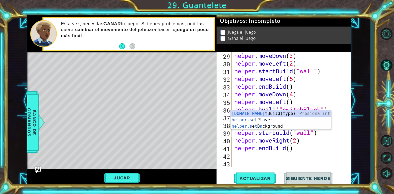
scroll to position [231, 0]
click at [281, 114] on div "[DOMAIN_NAME] tBuild(type) Presiona intro helper.s e t Pl a ye r Presiona intro…" at bounding box center [281, 126] width 100 height 32
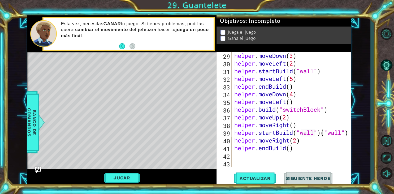
click at [322, 134] on div "helper . moveDown ( 3 ) helper . moveLeft ( 2 ) helper . startBuild ( "wall" ) …" at bounding box center [292, 117] width 119 height 131
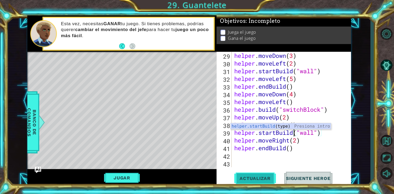
click at [258, 177] on span "Actualizar" at bounding box center [255, 178] width 42 height 5
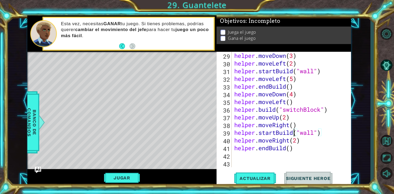
click at [298, 142] on div "helper . moveDown ( 3 ) helper . moveLeft ( 2 ) helper . startBuild ( "wall" ) …" at bounding box center [292, 117] width 119 height 131
type textarea "helper.moveRight(1)"
click at [266, 176] on button "Actualizar" at bounding box center [255, 179] width 42 height 14
click at [127, 176] on button "Jugar" at bounding box center [122, 178] width 36 height 10
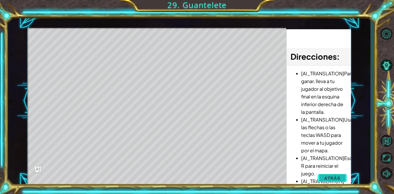
click at [329, 177] on span "Atrás" at bounding box center [332, 178] width 16 height 5
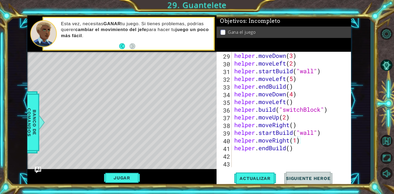
scroll to position [231, 0]
click at [251, 181] on span "Actualizar" at bounding box center [255, 178] width 42 height 5
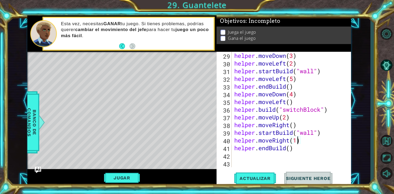
click at [240, 159] on div "helper . build ( "wall" ) helper . moveDown ( 3 ) helper . moveLeft ( 2 ) helpe…" at bounding box center [292, 109] width 119 height 131
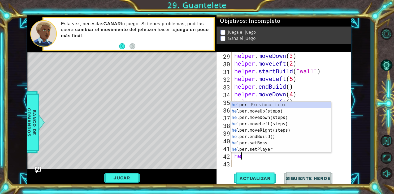
scroll to position [0, 0]
type textarea "helpere"
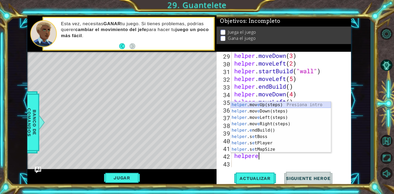
click at [282, 106] on div "helper .mov e Up(steps) Presiona intro helper .mov e Down(steps) Presiona intro…" at bounding box center [281, 134] width 100 height 64
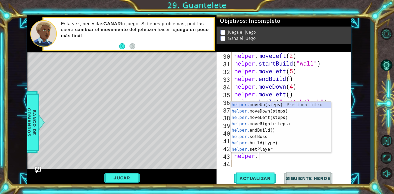
scroll to position [0, 1]
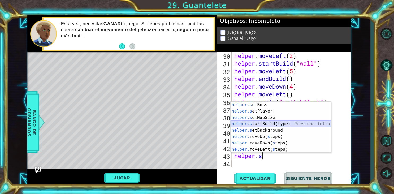
click at [279, 125] on div "helper.s etBoss Presiona intro helper.s etPlayer Presiona intro helper.s etMapS…" at bounding box center [281, 134] width 100 height 64
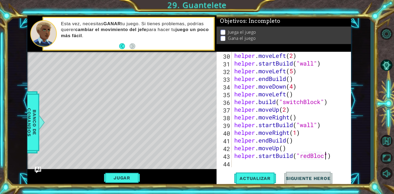
scroll to position [0, 4]
type textarea "helper.startBuild("redBlock")"
click at [245, 166] on div "helper . moveLeft ( 2 ) helper . startBuild ( "wall" ) helper . moveLeft ( 5 ) …" at bounding box center [292, 117] width 119 height 131
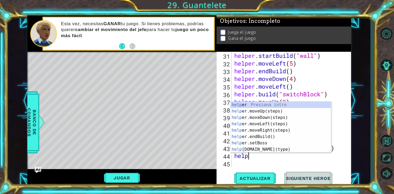
scroll to position [0, 1]
type textarea "helper"
click at [261, 126] on div "helper Presiona intro helper .moveUp(steps) Presiona intro helper .moveDown(ste…" at bounding box center [281, 134] width 100 height 64
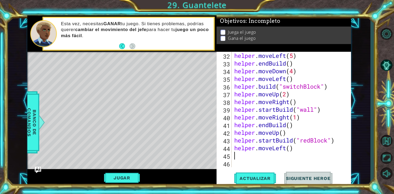
scroll to position [254, 0]
click at [289, 150] on div "helper . moveLeft ( 5 ) helper . endBuild ( ) helper . moveDown ( 4 ) helper . …" at bounding box center [292, 117] width 119 height 131
type textarea "helper.moveLeft(2)"
click at [285, 159] on div "helper . moveLeft ( 5 ) helper . endBuild ( ) helper . moveDown ( 4 ) helper . …" at bounding box center [292, 117] width 119 height 131
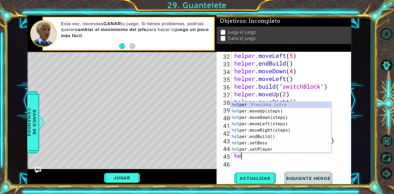
scroll to position [0, 0]
type textarea "hel"
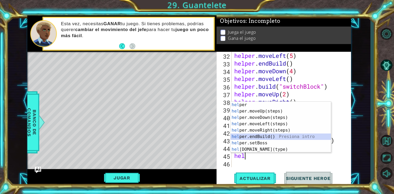
click at [288, 139] on div "hel per Presiona intro hel per.moveUp(steps) Presiona intro hel per.moveDown(st…" at bounding box center [281, 134] width 100 height 64
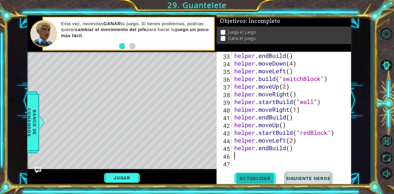
click at [263, 181] on span "Actualizar" at bounding box center [255, 178] width 42 height 5
click at [294, 141] on div "helper . endBuild ( ) helper . moveDown ( 4 ) helper . moveLeft ( ) helper . bu…" at bounding box center [292, 117] width 119 height 131
type textarea "helper.moveLeft(1)"
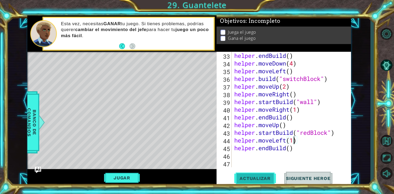
click at [260, 180] on span "Actualizar" at bounding box center [255, 178] width 42 height 5
click at [121, 176] on button "Jugar" at bounding box center [122, 178] width 36 height 10
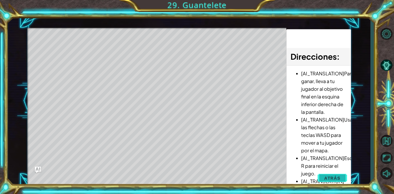
click at [326, 176] on span "Atrás" at bounding box center [332, 178] width 16 height 5
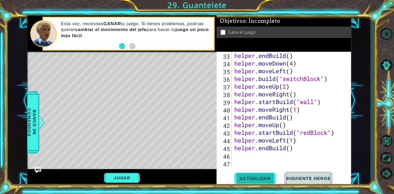
click at [268, 179] on span "Actualizar" at bounding box center [255, 178] width 42 height 5
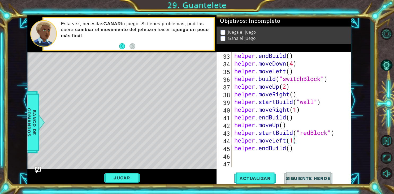
click at [243, 157] on div "helper . endBuild ( ) helper . moveDown ( 4 ) helper . moveLeft ( ) helper . bu…" at bounding box center [292, 117] width 119 height 131
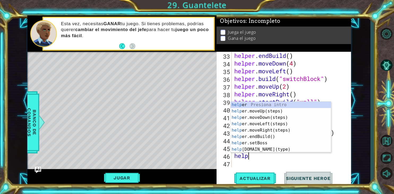
scroll to position [0, 1]
type textarea "helper"
click at [263, 118] on div "helper Presiona intro helper .moveUp(steps) Presiona intro helper .moveDown(ste…" at bounding box center [281, 134] width 100 height 64
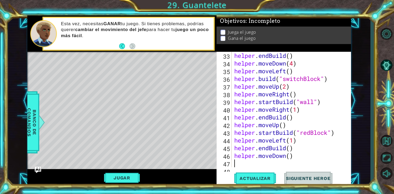
scroll to position [270, 0]
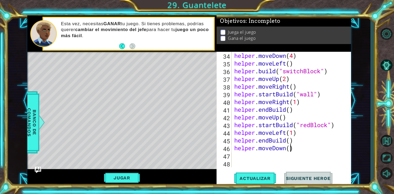
click at [292, 149] on div "helper . moveDown ( 4 ) helper . moveLeft ( ) helper . build ( "switchBlock" ) …" at bounding box center [292, 117] width 119 height 131
type textarea "helper.moveDown(2)"
click at [269, 178] on span "Actualizar" at bounding box center [255, 178] width 42 height 5
click at [257, 157] on div "helper . moveDown ( 4 ) helper . moveLeft ( ) helper . build ( "switchBlock" ) …" at bounding box center [292, 117] width 119 height 131
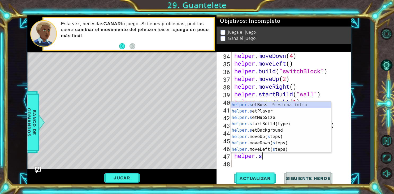
scroll to position [0, 1]
click at [277, 126] on div "helper.s etBoss Presiona intro helper.s etPlayer Presiona intro helper.s etMapS…" at bounding box center [281, 134] width 100 height 64
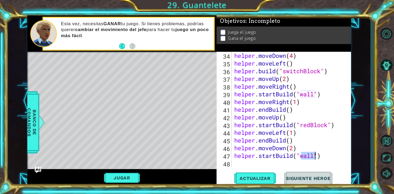
type textarea "helper.startBuild("wall")"
click at [238, 165] on div "helper . moveDown ( 4 ) helper . moveLeft ( ) helper . build ( "switchBlock" ) …" at bounding box center [292, 117] width 119 height 131
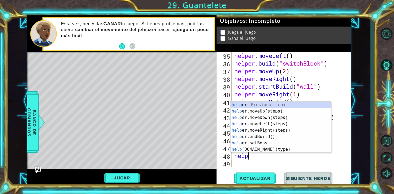
scroll to position [0, 1]
type textarea "helper"
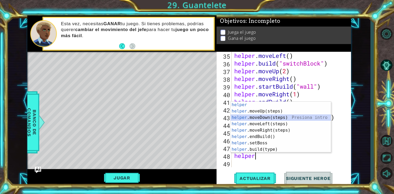
drag, startPoint x: 272, startPoint y: 119, endPoint x: 267, endPoint y: 130, distance: 12.7
click at [272, 119] on div "helper Presiona intro helper .moveUp(steps) Presiona intro helper .moveDown(ste…" at bounding box center [281, 134] width 100 height 64
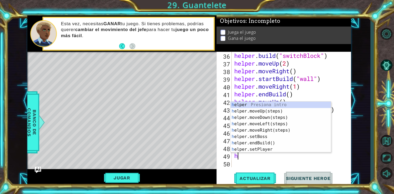
type textarea "he"
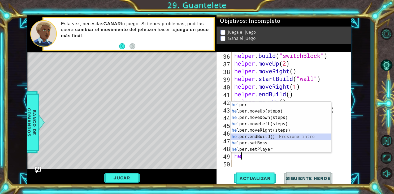
click at [253, 139] on div "he lper Presiona intro he lper.moveUp(steps) Presiona intro he lper.moveDown(st…" at bounding box center [281, 134] width 100 height 64
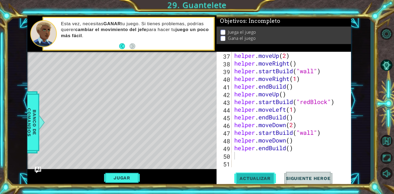
click at [263, 180] on span "Actualizar" at bounding box center [255, 178] width 42 height 5
drag, startPoint x: 130, startPoint y: 174, endPoint x: 119, endPoint y: 167, distance: 12.7
click at [130, 174] on button "Jugar" at bounding box center [122, 178] width 36 height 10
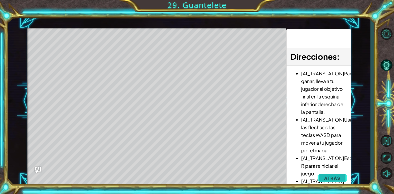
click at [339, 178] on span "Atrás" at bounding box center [332, 178] width 16 height 5
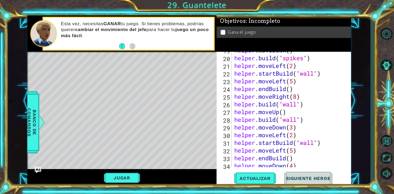
scroll to position [293, 0]
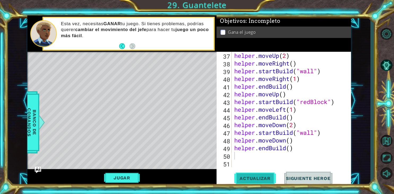
click at [258, 174] on button "Actualizar" at bounding box center [255, 179] width 42 height 14
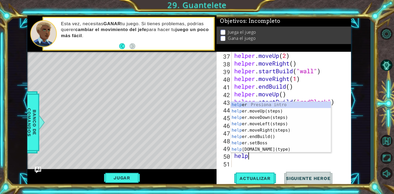
scroll to position [0, 1]
type textarea "helper"
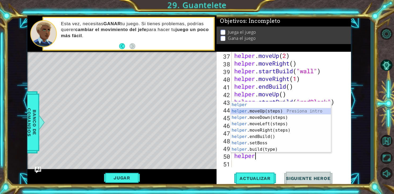
click at [279, 112] on div "helper Presiona intro helper .moveUp(steps) Presiona intro helper .moveDown(ste…" at bounding box center [281, 134] width 100 height 64
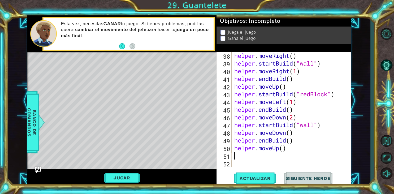
click at [282, 148] on div "helper . moveRight ( ) helper . startBuild ( "wall" ) helper . moveRight ( 1 ) …" at bounding box center [292, 117] width 119 height 131
type textarea "helper.moveUp(4)"
click at [265, 156] on div "helper . moveRight ( ) helper . startBuild ( "wall" ) helper . moveRight ( 1 ) …" at bounding box center [292, 117] width 119 height 131
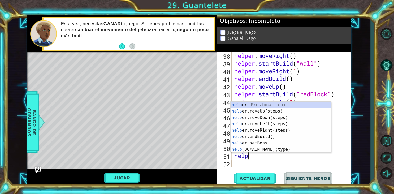
scroll to position [0, 1]
type textarea "helper"
click at [272, 123] on div "helper Presiona intro helper .moveUp(steps) Presiona intro helper .moveDown(ste…" at bounding box center [281, 134] width 100 height 64
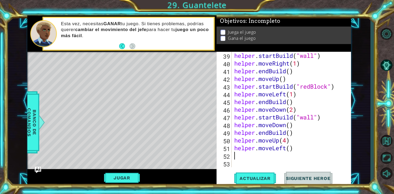
scroll to position [308, 0]
click at [268, 176] on button "Actualizar" at bounding box center [255, 179] width 42 height 14
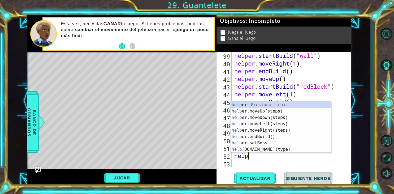
scroll to position [0, 1]
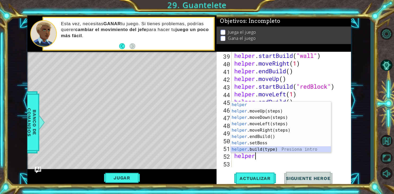
click at [260, 150] on div "helper Presiona intro helper .moveUp(steps) Presiona intro helper .moveDown(ste…" at bounding box center [281, 134] width 100 height 64
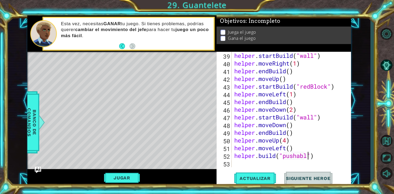
scroll to position [0, 3]
type textarea "[DOMAIN_NAME]("pushable")"
click at [274, 174] on button "Actualizar" at bounding box center [255, 179] width 42 height 14
click at [136, 178] on button "Jugar" at bounding box center [122, 178] width 36 height 10
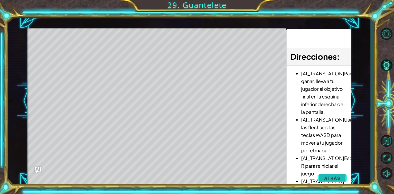
click at [323, 179] on button "Atrás" at bounding box center [332, 178] width 29 height 11
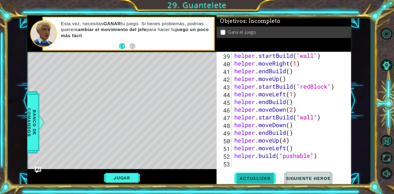
click at [261, 180] on span "Actualizar" at bounding box center [255, 178] width 42 height 5
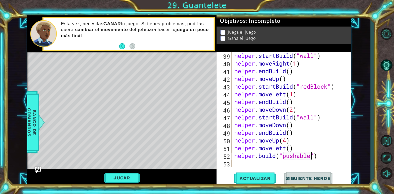
click at [241, 166] on div "helper . startBuild ( "wall" ) helper . moveRight ( 1 ) helper . endBuild ( ) h…" at bounding box center [292, 117] width 119 height 131
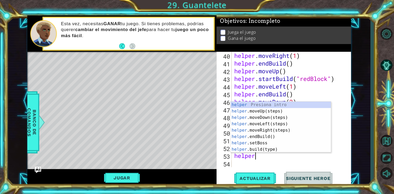
scroll to position [0, 1]
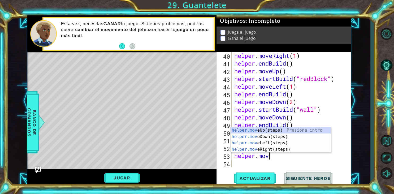
type textarea "helper.move"
click at [277, 149] on div "helper.move Up(steps) Presiona intro helper.move Down(steps) Presiona intro hel…" at bounding box center [281, 146] width 100 height 38
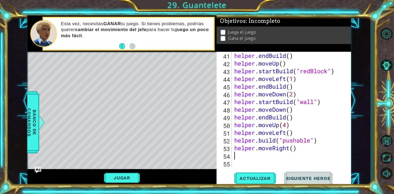
scroll to position [323, 0]
click at [296, 149] on div "helper . endBuild ( ) helper . moveUp ( ) helper . startBuild ( "redBlock" ) he…" at bounding box center [292, 117] width 119 height 131
click at [295, 149] on div "helper . endBuild ( ) helper . moveUp ( ) helper . startBuild ( "redBlock" ) he…" at bounding box center [292, 117] width 119 height 131
type textarea "helper.moveRight(7)"
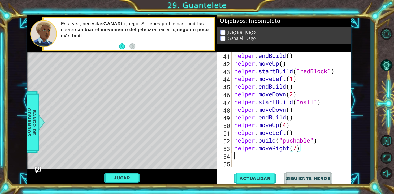
click at [275, 152] on div "helper . endBuild ( ) helper . moveUp ( ) helper . startBuild ( "redBlock" ) he…" at bounding box center [292, 117] width 119 height 131
click at [267, 176] on button "Actualizar" at bounding box center [255, 179] width 42 height 14
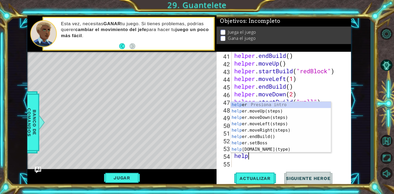
scroll to position [0, 1]
type textarea "helper"
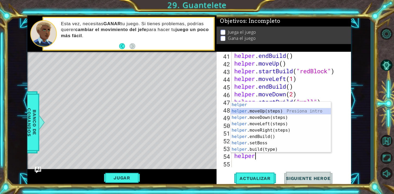
click at [268, 113] on div "helper Presiona intro helper .moveUp(steps) Presiona intro helper .moveDown(ste…" at bounding box center [281, 134] width 100 height 64
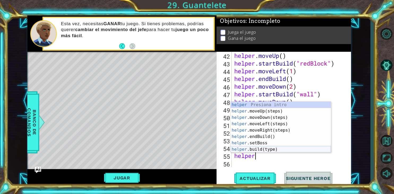
click at [272, 148] on div "helper Presiona intro helper .moveUp(steps) Presiona intro helper .moveDown(ste…" at bounding box center [281, 134] width 100 height 64
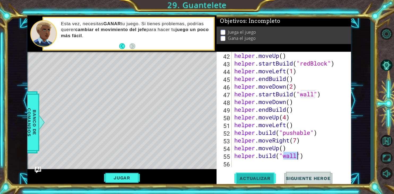
click at [264, 177] on span "Actualizar" at bounding box center [255, 178] width 42 height 5
click at [254, 179] on span "Actualizar" at bounding box center [255, 178] width 42 height 5
click at [131, 178] on button "Jugar" at bounding box center [122, 178] width 36 height 10
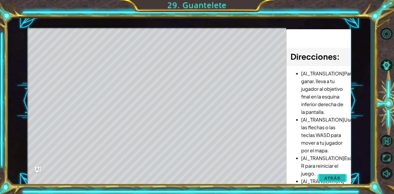
click at [329, 178] on span "Atrás" at bounding box center [332, 178] width 16 height 5
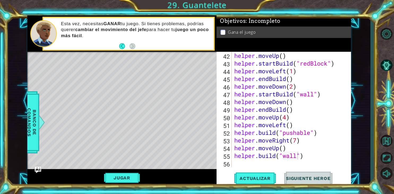
scroll to position [331, 0]
click at [241, 180] on span "Actualizar" at bounding box center [255, 178] width 42 height 5
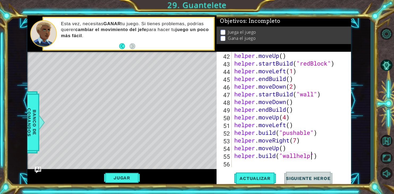
scroll to position [0, 3]
type textarea "[DOMAIN_NAME]("wall")"
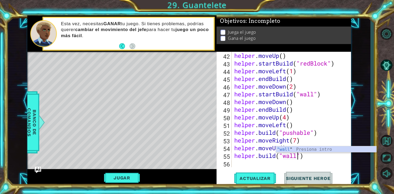
scroll to position [0, 3]
click at [244, 166] on div "helper . moveUp ( ) helper . startBuild ( "redBlock" ) helper . moveLeft ( 1 ) …" at bounding box center [292, 117] width 119 height 131
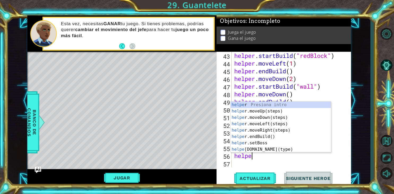
scroll to position [0, 1]
type textarea "helper"
click at [263, 117] on div "helper Presiona intro helper .moveUp(steps) Presiona intro helper .moveDown(ste…" at bounding box center [281, 134] width 100 height 64
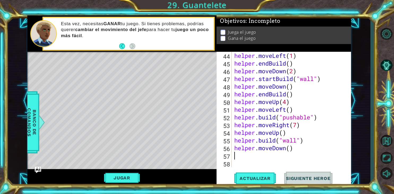
scroll to position [346, 0]
click at [289, 147] on div "helper . moveLeft ( 1 ) helper . endBuild ( ) helper . moveDown ( 2 ) helper . …" at bounding box center [292, 117] width 119 height 131
type textarea "helper.moveDown(3)"
click at [264, 176] on button "Actualizar" at bounding box center [255, 179] width 42 height 14
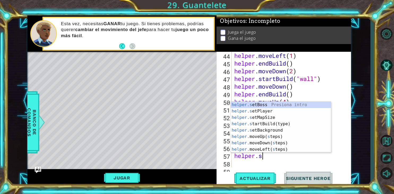
scroll to position [0, 1]
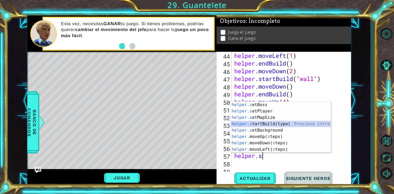
click at [277, 123] on div "helper.s etBoss Presiona intro helper.s etPlayer Presiona intro helper.s etMapS…" at bounding box center [281, 134] width 100 height 64
type textarea "helper.startBuild("wall")"
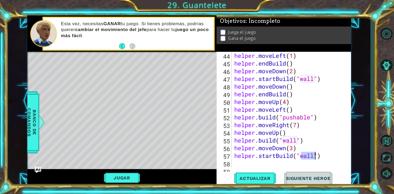
click at [242, 164] on div "helper . moveLeft ( 1 ) helper . endBuild ( ) helper . moveDown ( 2 ) helper . …" at bounding box center [292, 117] width 119 height 131
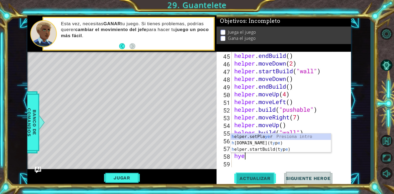
scroll to position [0, 0]
type textarea "h"
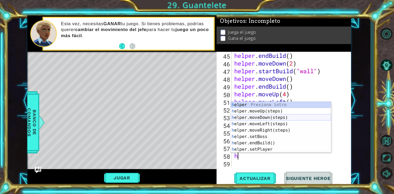
click at [284, 118] on div "h elper Presiona intro h elper.moveUp(steps) Presiona intro h elper.moveDown(st…" at bounding box center [281, 134] width 100 height 64
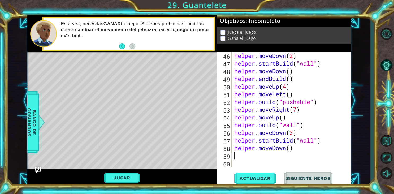
click at [290, 149] on div "helper . moveDown ( 2 ) helper . startBuild ( "wall" ) helper . moveDown ( ) he…" at bounding box center [292, 117] width 119 height 131
type textarea "helper.moveDown(2)"
click at [271, 159] on div "helper . moveDown ( 2 ) helper . startBuild ( "wall" ) helper . moveDown ( ) he…" at bounding box center [292, 117] width 119 height 131
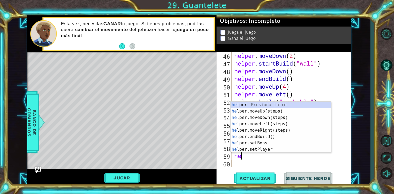
scroll to position [0, 0]
click at [276, 140] on div "he lper Presiona intro he lper.moveUp(steps) Presiona intro he lper.moveDown(st…" at bounding box center [281, 134] width 100 height 64
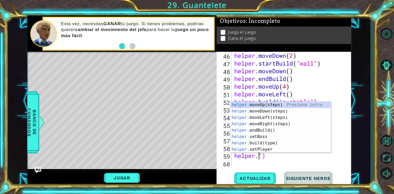
type textarea "helper")"
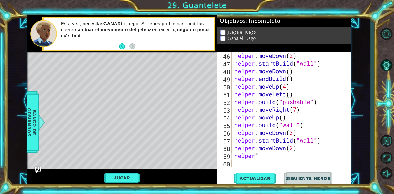
type textarea "helper"
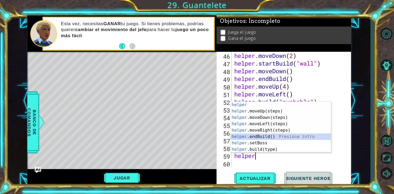
click at [280, 138] on div "helper Presiona intro helper .moveUp(steps) Presiona intro helper .moveDown(ste…" at bounding box center [281, 134] width 100 height 64
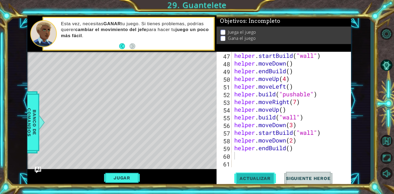
click at [260, 177] on span "Actualizar" at bounding box center [255, 178] width 42 height 5
click at [128, 175] on button "Jugar" at bounding box center [122, 178] width 36 height 10
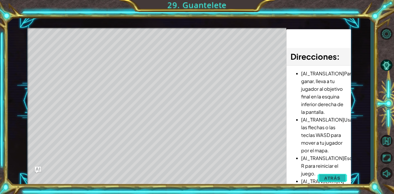
drag, startPoint x: 348, startPoint y: 175, endPoint x: 339, endPoint y: 175, distance: 8.8
click at [347, 175] on div "1 ההההההההההההההההההההההההההההההההההההההההההההההההההההההההההההההההההההההההההההה…" at bounding box center [189, 100] width 324 height 171
click at [339, 175] on button "Atrás" at bounding box center [332, 178] width 29 height 11
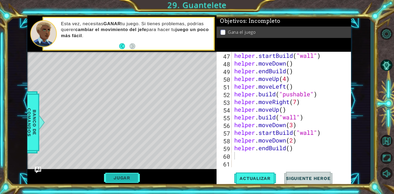
click at [136, 176] on button "Jugar" at bounding box center [122, 178] width 36 height 10
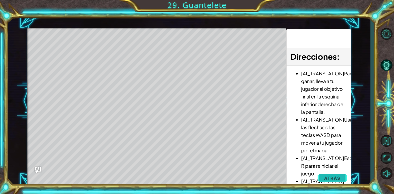
click at [328, 178] on span "Atrás" at bounding box center [332, 178] width 16 height 5
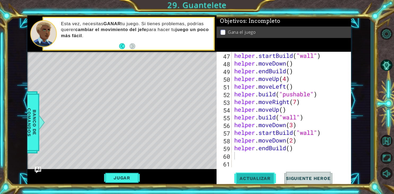
click at [254, 177] on span "Actualizar" at bounding box center [255, 178] width 42 height 5
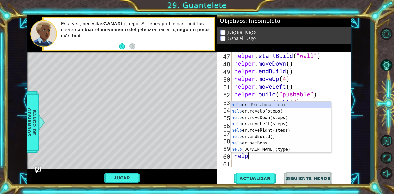
scroll to position [0, 1]
type textarea "helper."
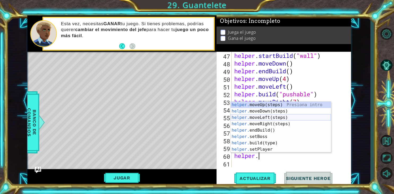
click at [265, 119] on div "helper. moveUp(steps) Presiona intro helper. moveDown(steps) Presiona intro hel…" at bounding box center [281, 134] width 100 height 64
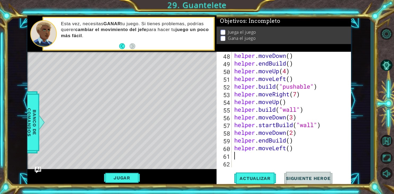
scroll to position [377, 0]
click at [290, 149] on div "helper . moveDown ( ) helper . endBuild ( ) helper . moveUp ( 4 ) helper . move…" at bounding box center [292, 117] width 119 height 131
type textarea "helper.moveLeft(5)"
click at [258, 176] on button "Actualizar" at bounding box center [255, 179] width 42 height 14
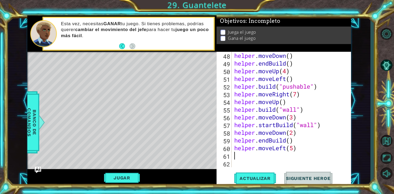
click at [236, 156] on div "helper . moveDown ( ) helper . endBuild ( ) helper . moveUp ( 4 ) helper . move…" at bounding box center [292, 117] width 119 height 131
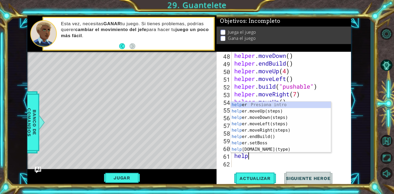
scroll to position [0, 1]
click at [265, 150] on div "helper Presiona intro helper .moveUp(steps) Presiona intro helper .moveDown(ste…" at bounding box center [281, 134] width 100 height 64
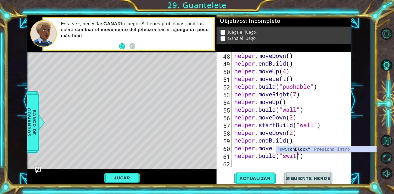
scroll to position [0, 3]
click at [317, 149] on div ""swit chBlock" Presiona intro" at bounding box center [326, 155] width 100 height 19
type textarea "[DOMAIN_NAME]("switchBlock")"
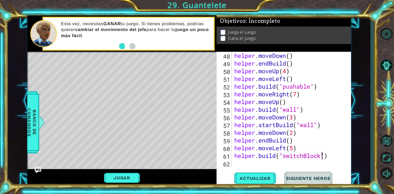
click at [241, 164] on div "helper . moveDown ( ) helper . endBuild ( ) helper . moveUp ( 4 ) helper . move…" at bounding box center [292, 117] width 119 height 131
click at [250, 175] on button "Actualizar" at bounding box center [255, 179] width 42 height 14
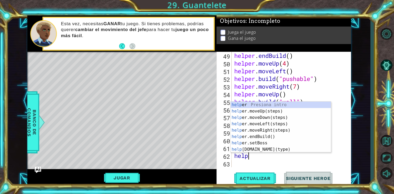
scroll to position [0, 1]
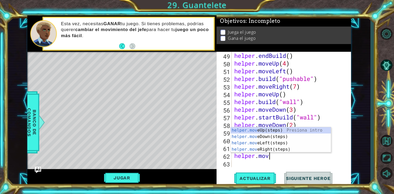
type textarea "helper.move"
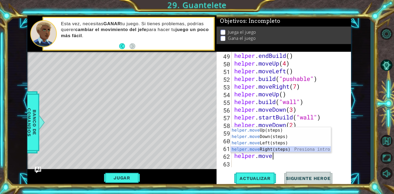
click at [272, 149] on div "helper.move Up(steps) Presiona intro helper.move Down(steps) Presiona intro hel…" at bounding box center [281, 146] width 100 height 38
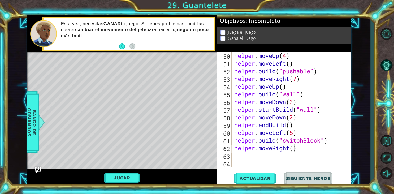
click at [294, 149] on div "helper . moveUp ( 4 ) helper . moveLeft ( ) helper . build ( "pushable" ) helpe…" at bounding box center [292, 117] width 119 height 131
type textarea "helper.moveRight(4)"
drag, startPoint x: 271, startPoint y: 174, endPoint x: 264, endPoint y: 170, distance: 8.1
click at [271, 174] on button "Actualizar" at bounding box center [255, 179] width 42 height 14
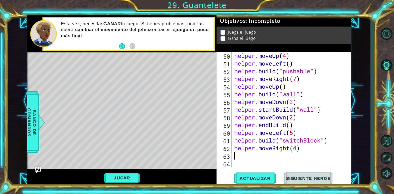
click at [237, 155] on div "helper . moveUp ( 4 ) helper . moveLeft ( ) helper . build ( "pushable" ) helpe…" at bounding box center [292, 117] width 119 height 131
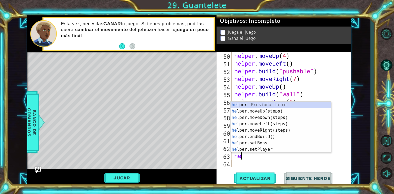
scroll to position [0, 0]
type textarea "help"
click at [279, 112] on div "help er Presiona intro help er.moveUp(steps) Presiona intro help er.moveDown(st…" at bounding box center [281, 134] width 100 height 64
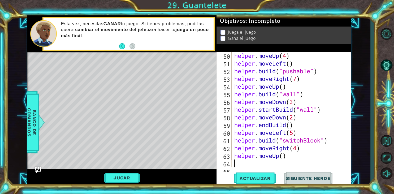
scroll to position [400, 0]
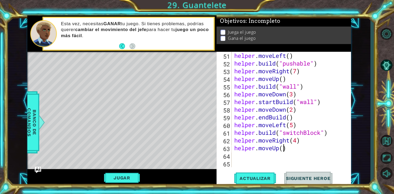
click at [283, 149] on div "helper . moveLeft ( ) helper . build ( "pushable" ) helper . moveRight ( 7 ) he…" at bounding box center [292, 117] width 119 height 131
type textarea "helper.moveUp(3)"
click at [258, 181] on span "Actualizar" at bounding box center [255, 178] width 42 height 5
click at [243, 161] on div "helper . moveLeft ( ) helper . build ( "pushable" ) helper . moveRight ( 7 ) he…" at bounding box center [292, 117] width 119 height 131
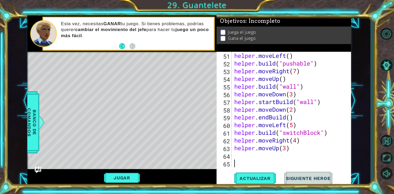
click at [239, 159] on div "helper . moveLeft ( ) helper . build ( "pushable" ) helper . moveRight ( 7 ) he…" at bounding box center [292, 117] width 119 height 131
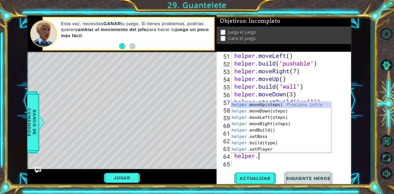
scroll to position [0, 1]
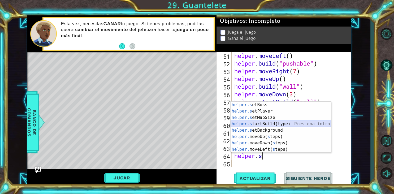
click at [268, 125] on div "helper.s etBoss Presiona intro helper.s etPlayer Presiona intro helper.s etMapS…" at bounding box center [281, 134] width 100 height 64
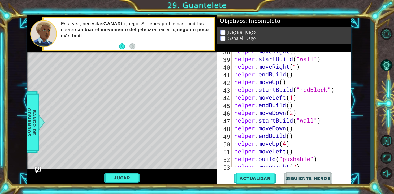
scroll to position [400, 0]
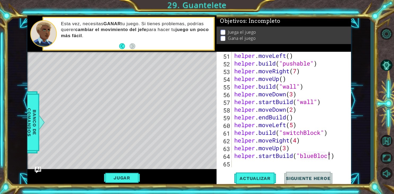
type textarea "helper.startBuild("blueBlock")"
click at [258, 164] on div "helper . moveLeft ( ) helper . build ( "pushable" ) helper . moveRight ( 7 ) he…" at bounding box center [292, 117] width 119 height 131
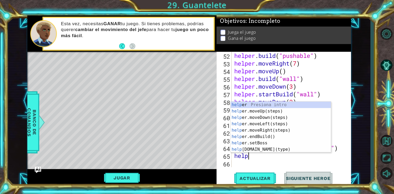
scroll to position [0, 1]
type textarea "helper"
click at [276, 124] on div "helper Presiona intro helper .moveUp(steps) Presiona intro helper .moveDown(ste…" at bounding box center [281, 134] width 100 height 64
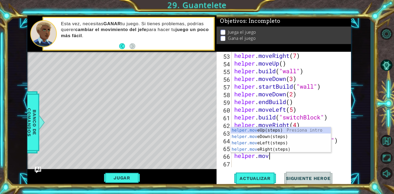
type textarea "helper.move"
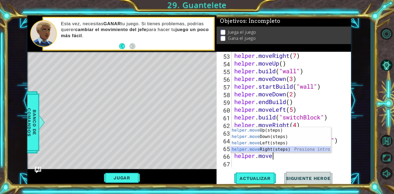
click at [280, 151] on div "helper.move Up(steps) Presiona intro helper.move Down(steps) Presiona intro hel…" at bounding box center [281, 146] width 100 height 38
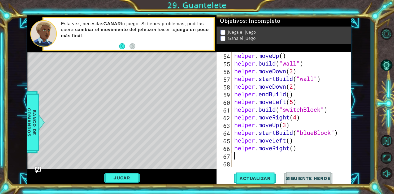
click at [295, 150] on div "helper . moveUp ( ) helper . build ( "wall" ) helper . moveDown ( 3 ) helper . …" at bounding box center [292, 117] width 119 height 131
type textarea "helper.moveRight(2)"
click at [251, 154] on div "helper . moveUp ( ) helper . build ( "wall" ) helper . moveDown ( 3 ) helper . …" at bounding box center [292, 117] width 119 height 131
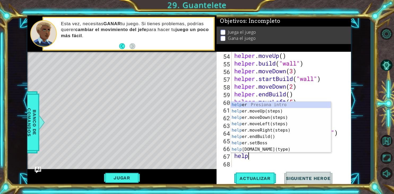
scroll to position [0, 1]
type textarea "helper"
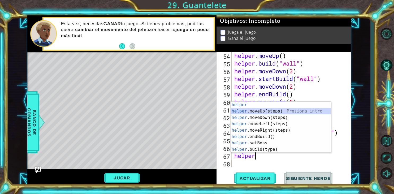
click at [263, 112] on div "helper Presiona intro helper .moveUp(steps) Presiona intro helper .moveDown(ste…" at bounding box center [281, 134] width 100 height 64
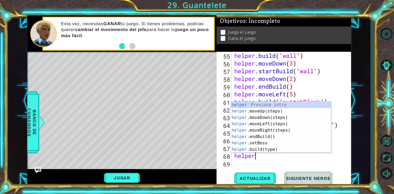
type textarea "helper"
click at [268, 136] on div "helper Presiona intro helper .moveUp(steps) Presiona intro helper .moveDown(ste…" at bounding box center [281, 134] width 100 height 64
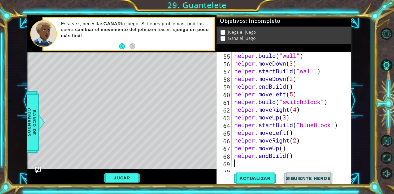
scroll to position [439, 0]
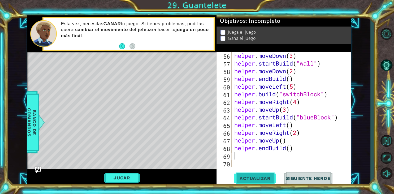
click at [269, 181] on span "Actualizar" at bounding box center [255, 178] width 42 height 5
click at [124, 176] on button "Jugar" at bounding box center [122, 178] width 36 height 10
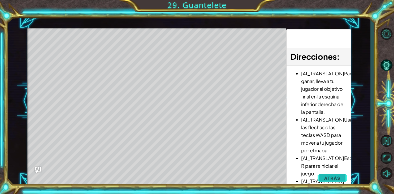
click at [339, 179] on span "Atrás" at bounding box center [332, 178] width 16 height 5
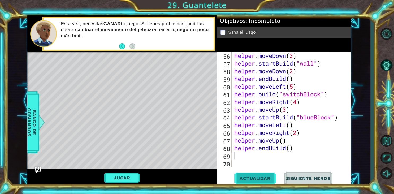
click at [252, 178] on span "Actualizar" at bounding box center [255, 178] width 42 height 5
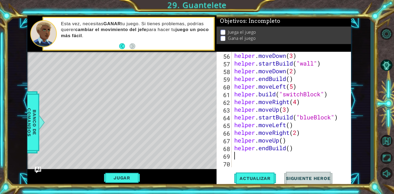
click at [249, 156] on div "helper . moveDown ( 3 ) helper . startBuild ( "wall" ) helper . moveDown ( 2 ) …" at bounding box center [292, 117] width 119 height 131
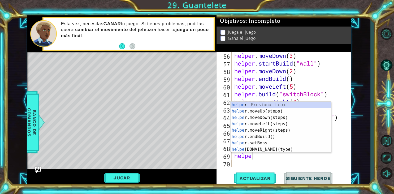
scroll to position [0, 1]
type textarea "helper"
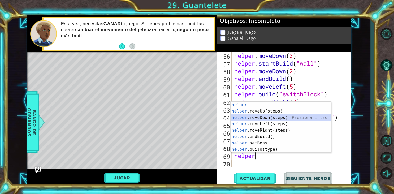
click at [266, 118] on div "helper Presiona intro helper .moveUp(steps) Presiona intro helper .moveDown(ste…" at bounding box center [281, 134] width 100 height 64
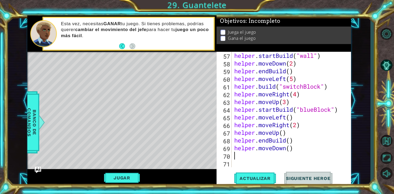
click at [291, 150] on div "helper . startBuild ( "wall" ) helper . moveDown ( 2 ) helper . endBuild ( ) he…" at bounding box center [292, 117] width 119 height 131
type textarea "helper.moveDown(2)"
click at [261, 175] on button "Actualizar" at bounding box center [255, 179] width 42 height 14
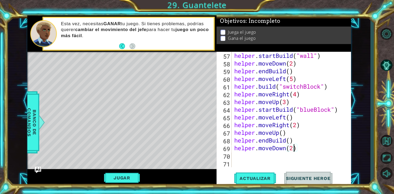
click at [251, 158] on div "helper . startBuild ( "wall" ) helper . moveDown ( 2 ) helper . endBuild ( ) he…" at bounding box center [292, 117] width 119 height 131
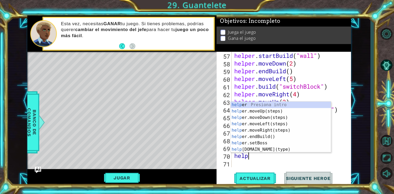
scroll to position [0, 1]
type textarea "helper"
click at [268, 125] on div "helper Presiona intro helper .moveUp(steps) Presiona intro helper .moveDown(ste…" at bounding box center [281, 134] width 100 height 64
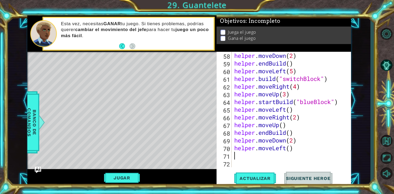
scroll to position [454, 0]
click at [290, 149] on div "helper . moveDown ( 2 ) helper . endBuild ( ) helper . moveLeft ( 5 ) helper . …" at bounding box center [292, 117] width 119 height 131
type textarea "helper.moveLeft(4)"
click at [264, 174] on button "Actualizar" at bounding box center [255, 179] width 42 height 14
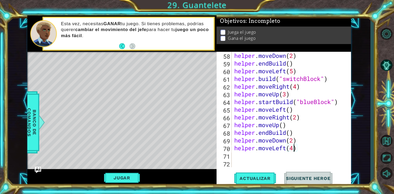
click at [253, 157] on div "helper . moveDown ( 2 ) helper . endBuild ( ) helper . moveLeft ( 5 ) helper . …" at bounding box center [292, 117] width 119 height 131
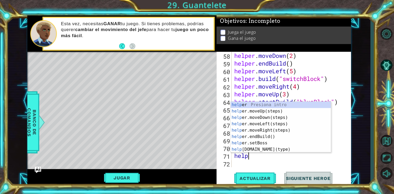
scroll to position [0, 1]
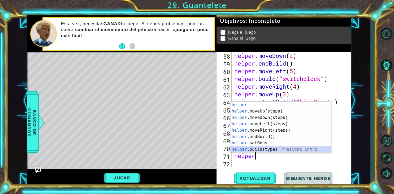
click at [276, 147] on div "helper Presiona intro helper .moveUp(steps) Presiona intro helper .moveDown(ste…" at bounding box center [281, 134] width 100 height 64
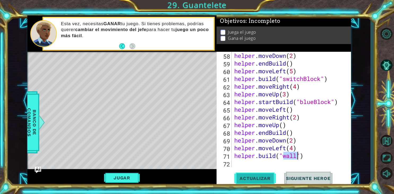
type textarea "[DOMAIN_NAME]("wall")"
click at [256, 177] on span "Actualizar" at bounding box center [255, 178] width 42 height 5
click at [240, 165] on div "helper . moveDown ( 2 ) helper . endBuild ( ) helper . moveLeft ( 5 ) helper . …" at bounding box center [292, 117] width 119 height 131
click at [294, 149] on div "helper . moveDown ( 2 ) helper . endBuild ( ) helper . moveLeft ( 5 ) helper . …" at bounding box center [292, 117] width 119 height 131
type textarea "helper.moveLeft(3)"
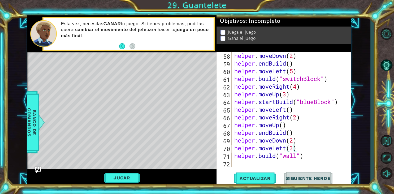
scroll to position [0, 2]
click at [301, 148] on div "helper . moveDown ( 2 ) helper . endBuild ( ) helper . moveLeft ( 5 ) helper . …" at bounding box center [292, 117] width 119 height 131
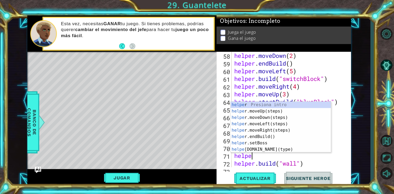
scroll to position [0, 1]
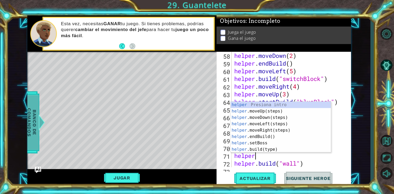
type textarea "helper"
click at [35, 123] on span "Banco de comandos" at bounding box center [32, 122] width 14 height 55
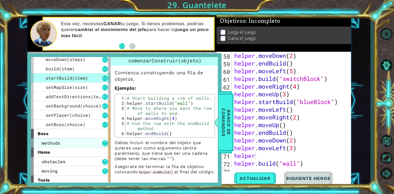
scroll to position [60, 0]
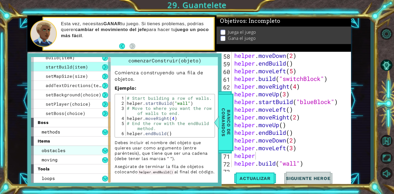
click at [60, 151] on span "obstacles" at bounding box center [54, 151] width 24 height 6
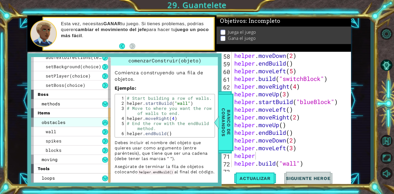
click at [70, 123] on div "obstacles" at bounding box center [71, 122] width 80 height 9
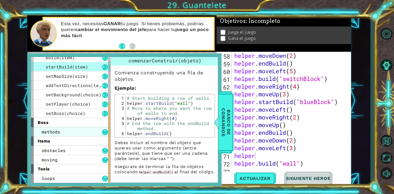
click at [71, 132] on div "methods" at bounding box center [71, 131] width 80 height 9
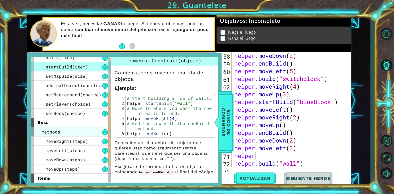
click at [79, 131] on div "methods" at bounding box center [71, 131] width 80 height 9
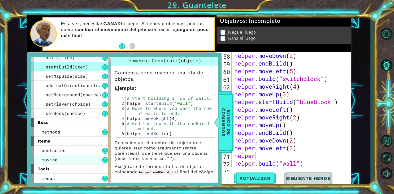
click at [68, 158] on div "moving" at bounding box center [71, 159] width 80 height 9
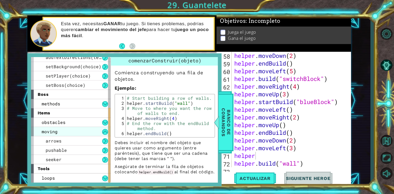
click at [70, 133] on div "moving" at bounding box center [71, 131] width 80 height 9
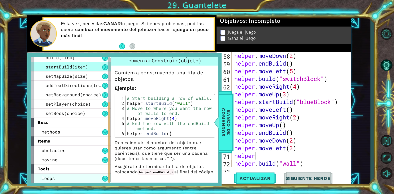
click at [63, 176] on div "loops" at bounding box center [71, 178] width 80 height 9
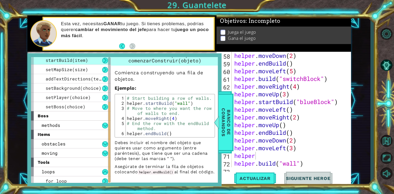
scroll to position [69, 0]
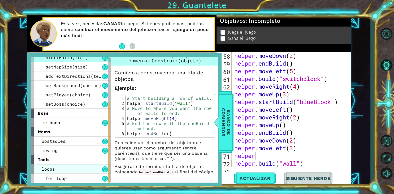
click at [69, 167] on div "loops" at bounding box center [71, 168] width 80 height 9
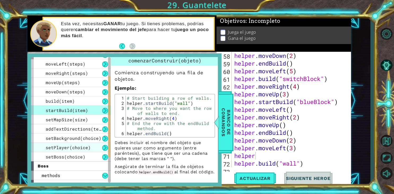
scroll to position [25, 0]
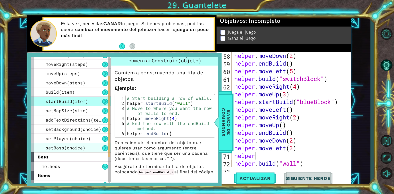
click at [79, 144] on div "setBoss(choice)" at bounding box center [71, 147] width 80 height 9
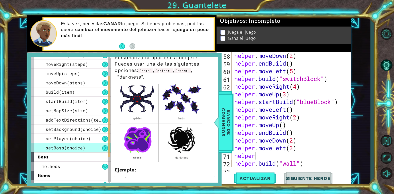
scroll to position [73, 0]
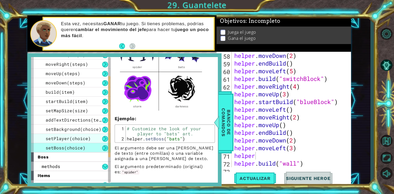
click at [87, 139] on span "setPlayer(choice)" at bounding box center [68, 139] width 45 height 6
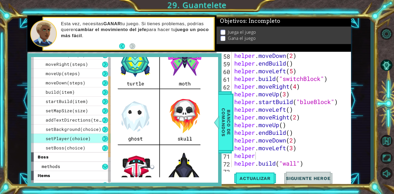
scroll to position [0, 0]
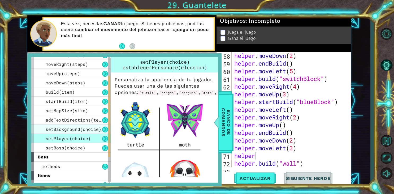
click at [86, 127] on span "setBackground(choice)" at bounding box center [74, 129] width 56 height 6
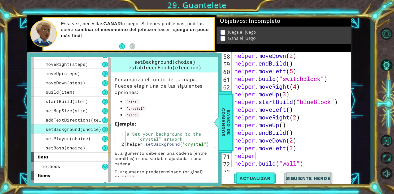
scroll to position [6, 0]
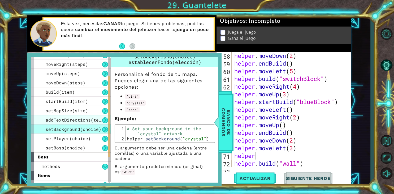
click at [87, 120] on span "addTextDirections(text)" at bounding box center [76, 120] width 61 height 6
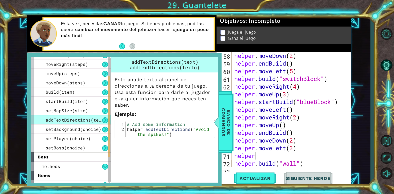
scroll to position [0, 0]
click at [86, 113] on span "setMapSize(size)" at bounding box center [67, 111] width 42 height 6
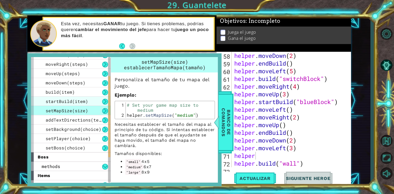
click at [88, 102] on div "startBuild(item)" at bounding box center [71, 101] width 80 height 9
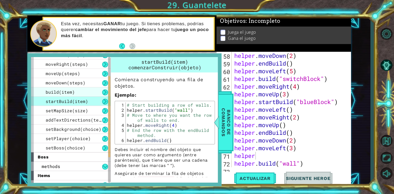
click at [91, 94] on div "build(item)" at bounding box center [71, 91] width 80 height 9
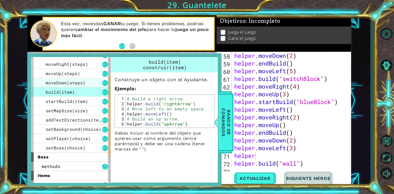
click at [83, 84] on span "moveDown(steps)" at bounding box center [66, 83] width 40 height 6
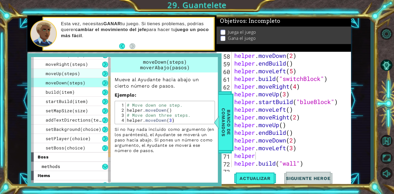
click at [86, 75] on div "moveUp(steps)" at bounding box center [71, 73] width 80 height 9
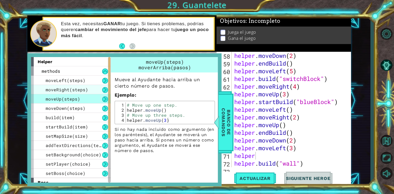
click at [84, 88] on span "moveRight(steps)" at bounding box center [67, 90] width 42 height 6
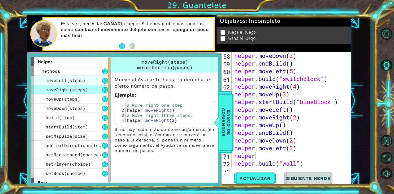
click at [88, 84] on div "moveLeft(steps)" at bounding box center [71, 80] width 80 height 9
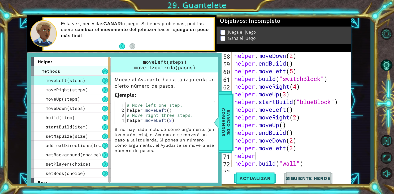
click at [89, 74] on div "methods" at bounding box center [71, 70] width 80 height 9
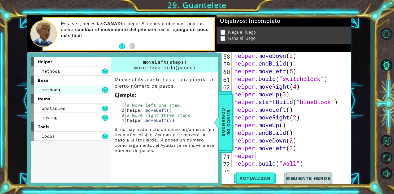
click at [78, 88] on div "methods" at bounding box center [71, 89] width 80 height 9
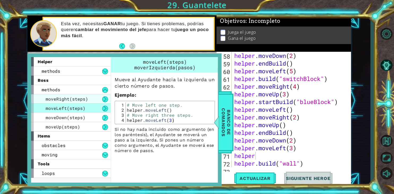
click at [79, 97] on span "moveRight(steps)" at bounding box center [67, 99] width 42 height 6
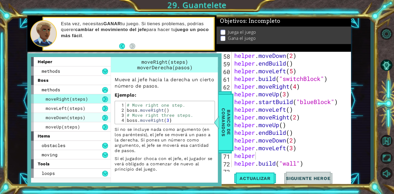
click at [79, 117] on span "moveDown(steps)" at bounding box center [66, 118] width 40 height 6
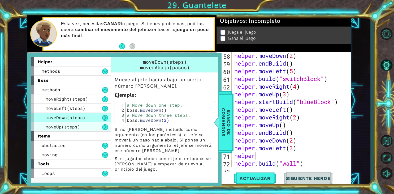
click at [78, 127] on span "moveUp(steps)" at bounding box center [63, 127] width 35 height 6
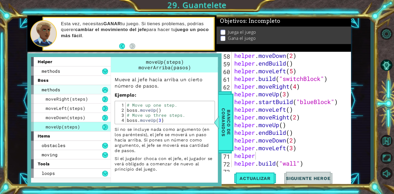
click at [81, 91] on div "methods" at bounding box center [71, 89] width 80 height 9
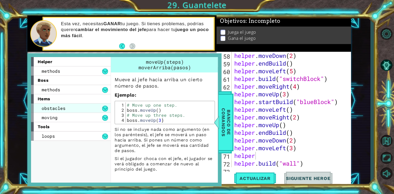
click at [77, 109] on div "obstacles" at bounding box center [71, 108] width 80 height 9
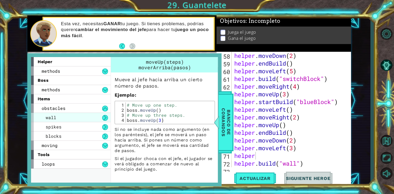
click at [76, 119] on div "wall" at bounding box center [71, 117] width 80 height 9
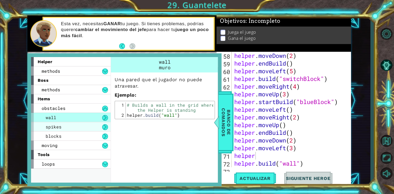
click at [74, 130] on div "spikes" at bounding box center [71, 126] width 80 height 9
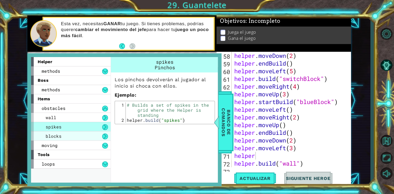
click at [74, 134] on div "blocks" at bounding box center [71, 135] width 80 height 9
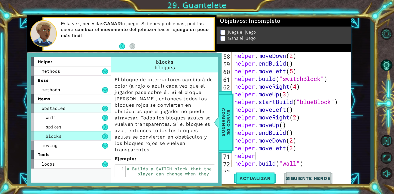
click at [80, 108] on div "obstacles" at bounding box center [71, 108] width 80 height 9
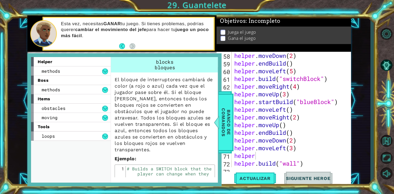
click at [76, 127] on div "tools" at bounding box center [71, 126] width 80 height 9
click at [77, 120] on div "moving" at bounding box center [71, 117] width 80 height 9
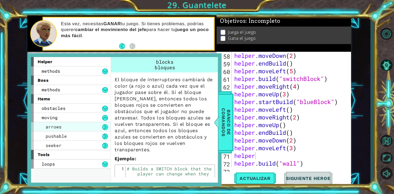
click at [75, 128] on div "arrows" at bounding box center [71, 126] width 80 height 9
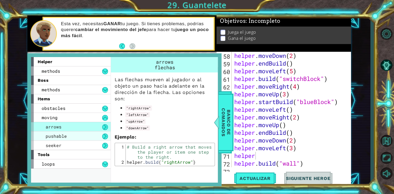
click at [74, 136] on div "pushable" at bounding box center [71, 135] width 80 height 9
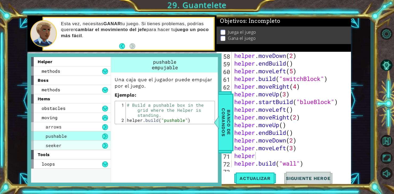
click at [75, 142] on div "seeker" at bounding box center [71, 145] width 80 height 9
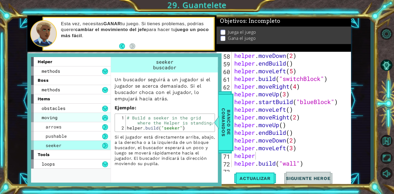
click at [82, 118] on div "moving" at bounding box center [71, 117] width 80 height 9
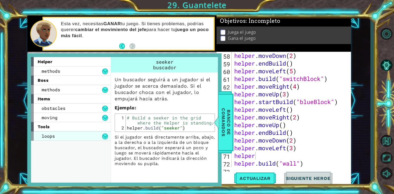
click at [77, 136] on div "loops" at bounding box center [71, 135] width 80 height 9
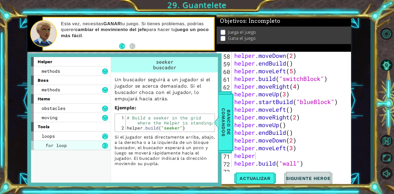
click at [73, 147] on div "for loop" at bounding box center [71, 145] width 80 height 9
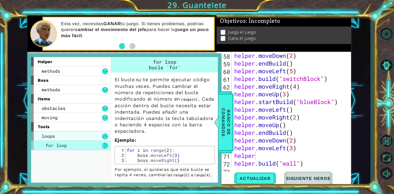
click at [78, 136] on div "loops" at bounding box center [71, 135] width 80 height 9
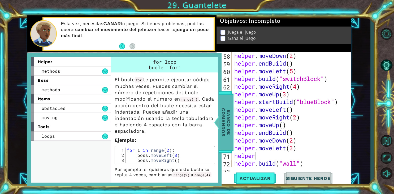
click at [221, 122] on span "Banco de comandos" at bounding box center [226, 122] width 14 height 55
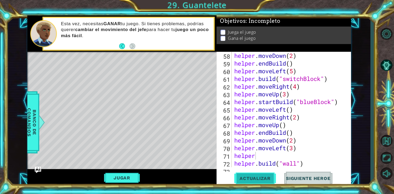
click at [258, 176] on button "Actualizar" at bounding box center [255, 179] width 42 height 14
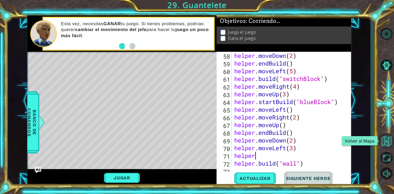
click at [386, 138] on button "Volver al Mapa" at bounding box center [386, 140] width 15 height 15
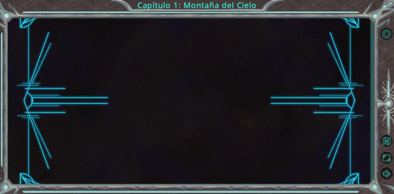
click at [387, 141] on button "Volver al Mapa" at bounding box center [386, 140] width 15 height 15
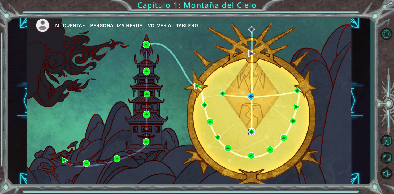
click at [252, 133] on img at bounding box center [251, 132] width 7 height 7
